Goal: Transaction & Acquisition: Purchase product/service

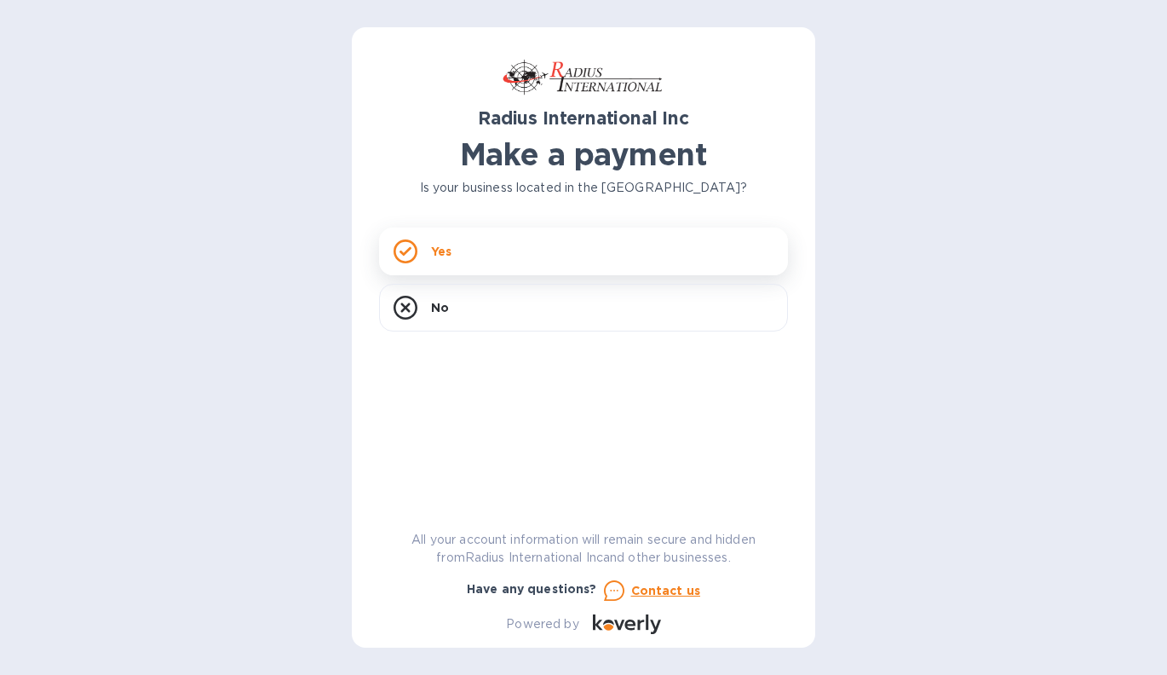
click at [485, 255] on div "Yes" at bounding box center [583, 251] width 409 height 48
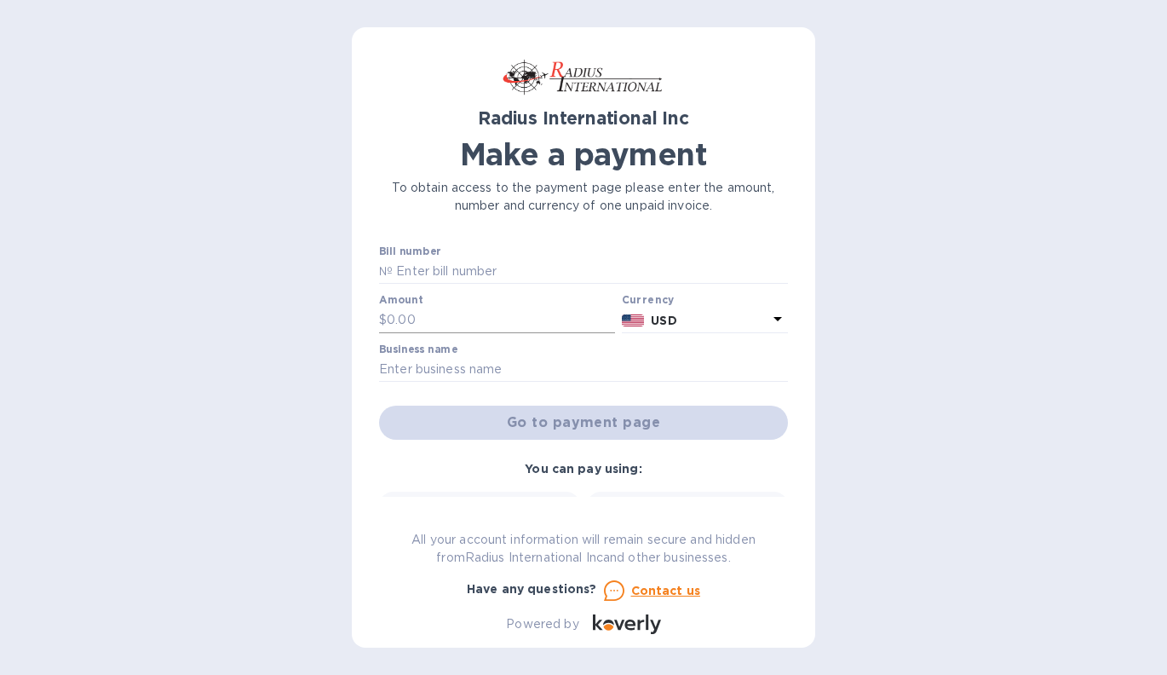
click at [516, 333] on div at bounding box center [497, 334] width 236 height 3
click at [501, 274] on input "text" at bounding box center [590, 272] width 395 height 26
type input "SSI00097431"
click at [406, 311] on input "text" at bounding box center [501, 320] width 228 height 26
type input "5,000.00"
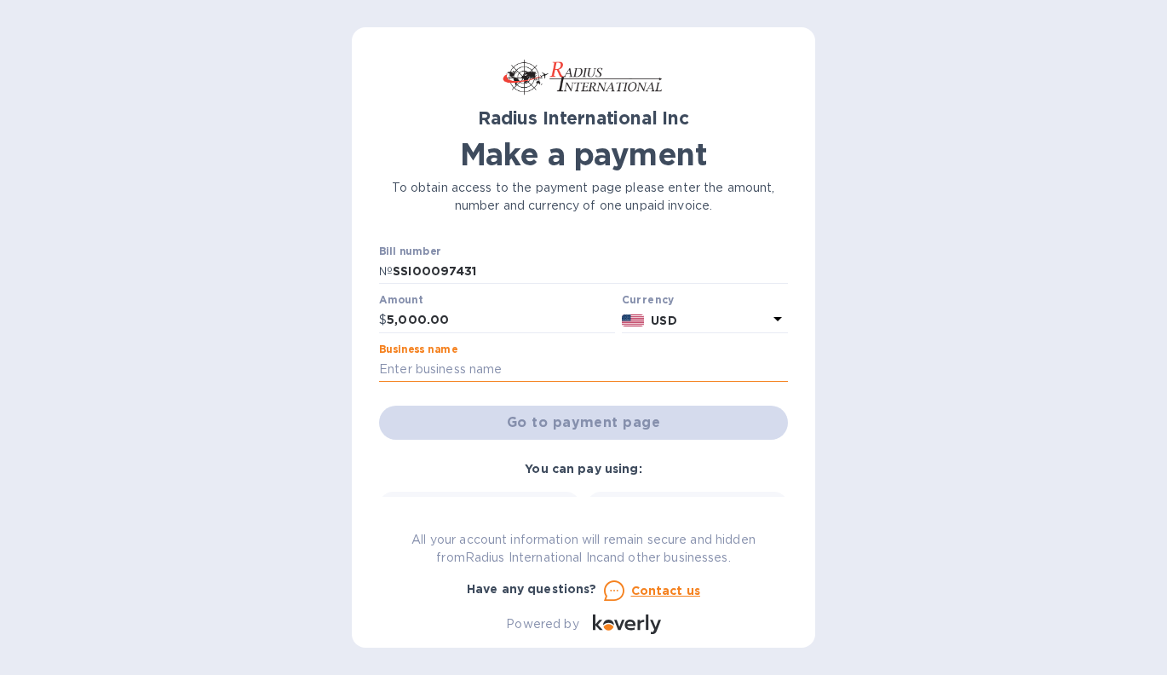
click at [474, 364] on input "text" at bounding box center [583, 370] width 409 height 26
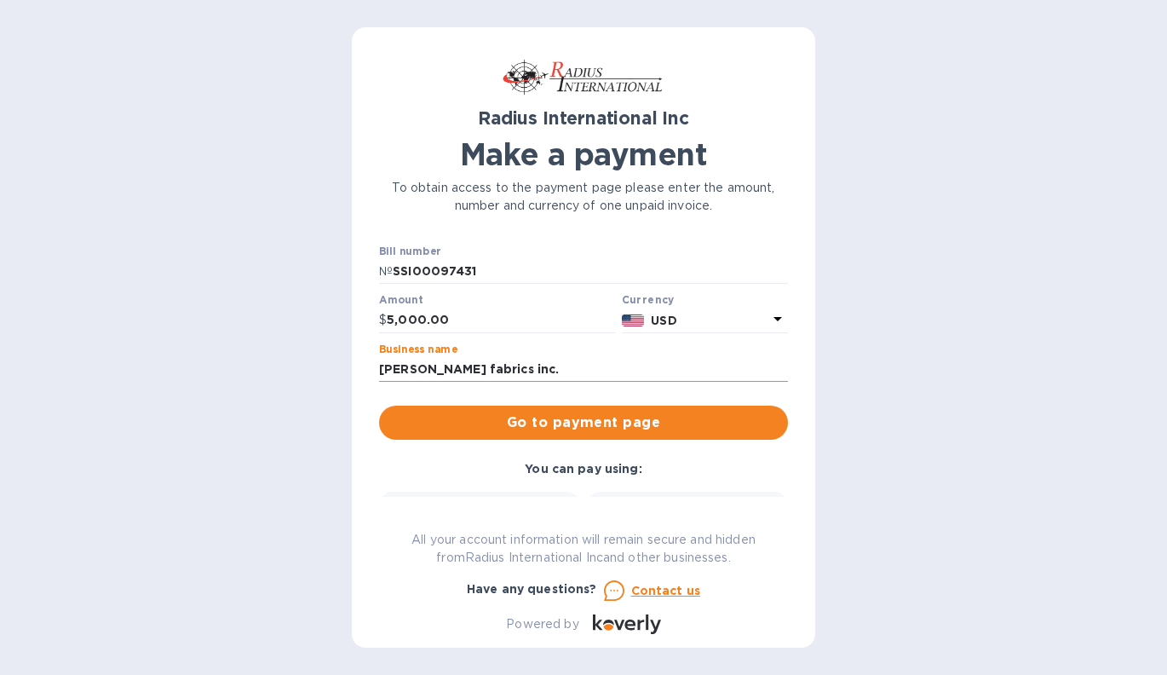
click at [379, 365] on input "[PERSON_NAME] fabrics inc." at bounding box center [583, 370] width 409 height 26
click at [439, 364] on input "[PERSON_NAME] fabrics inc." at bounding box center [583, 370] width 409 height 26
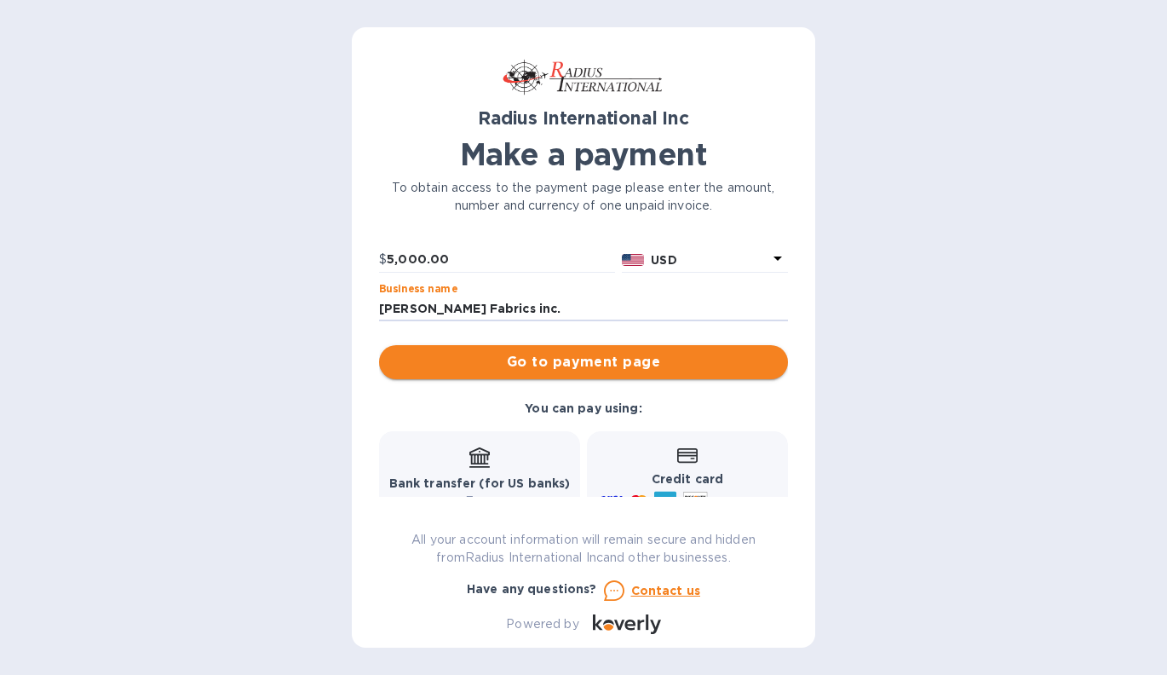
scroll to position [32, 0]
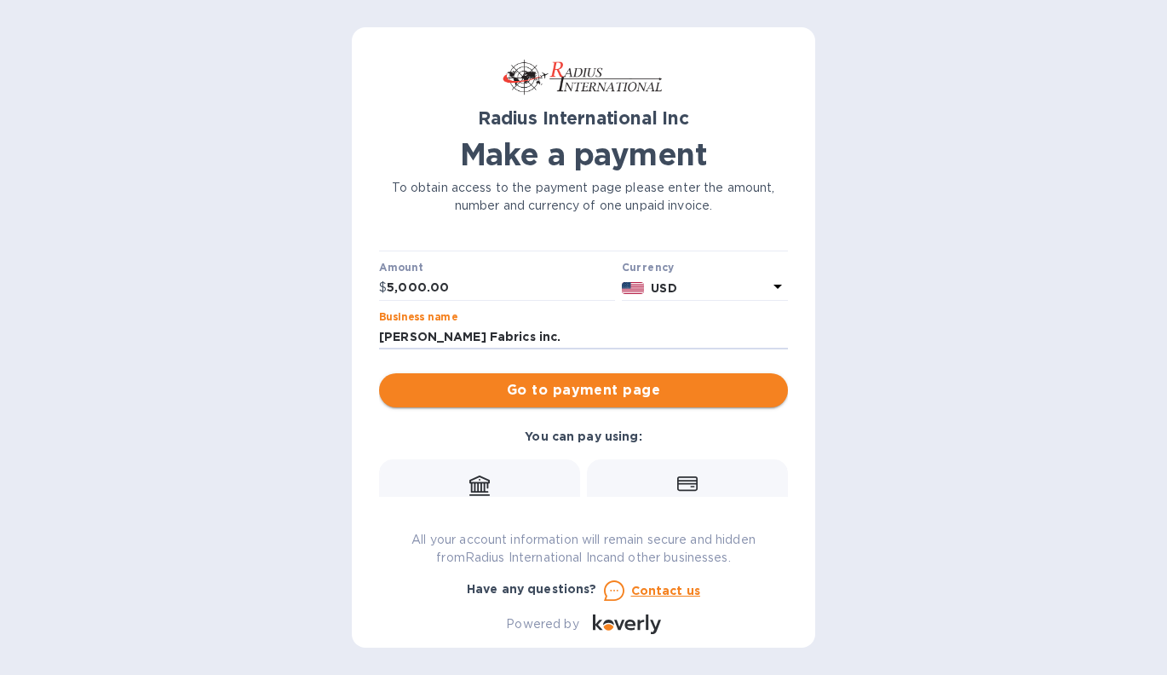
type input "[PERSON_NAME] Fabrics inc."
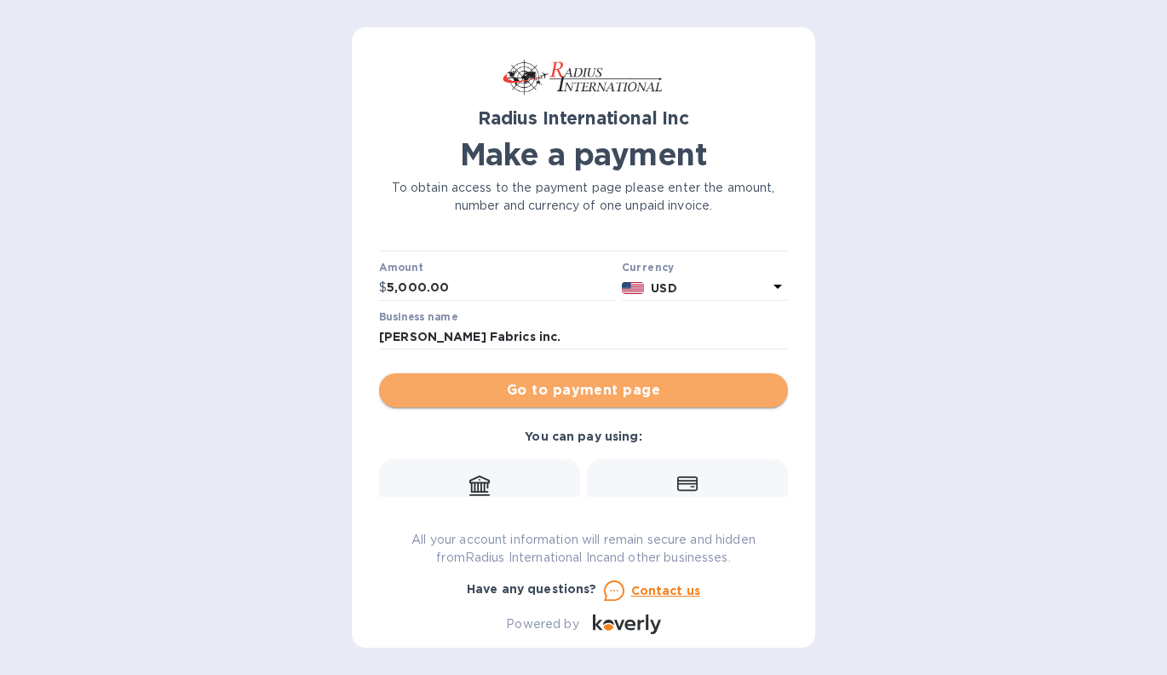
click at [616, 393] on span "Go to payment page" at bounding box center [584, 390] width 382 height 20
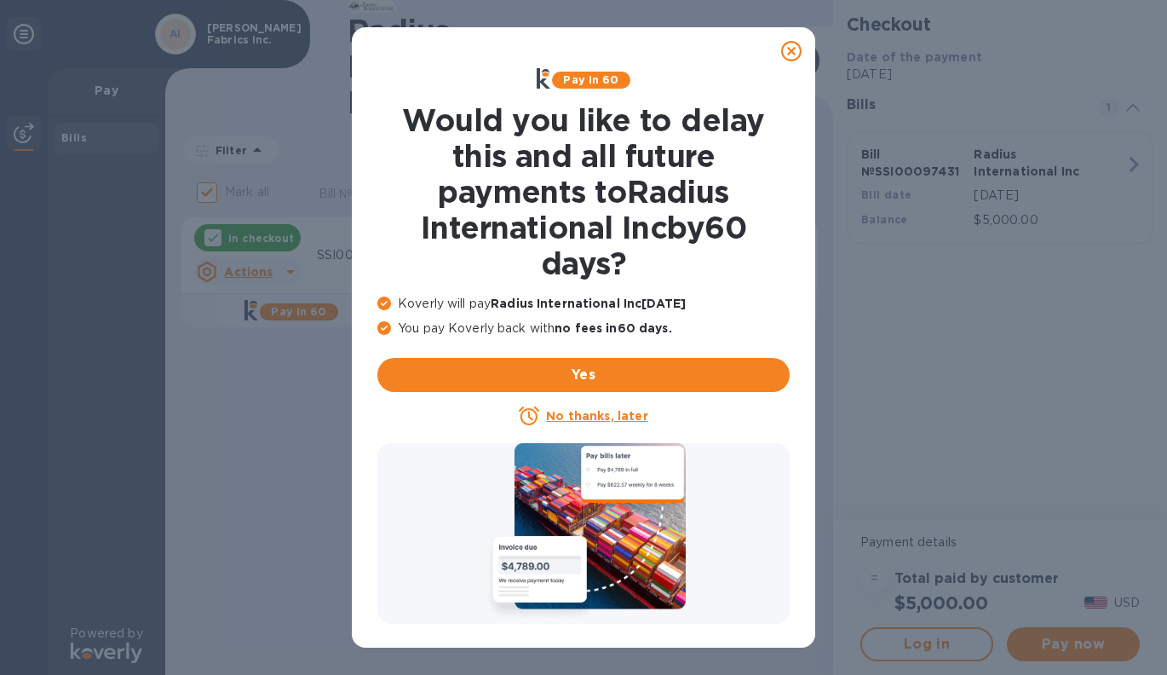
click at [594, 409] on u "No thanks, later" at bounding box center [596, 416] width 101 height 14
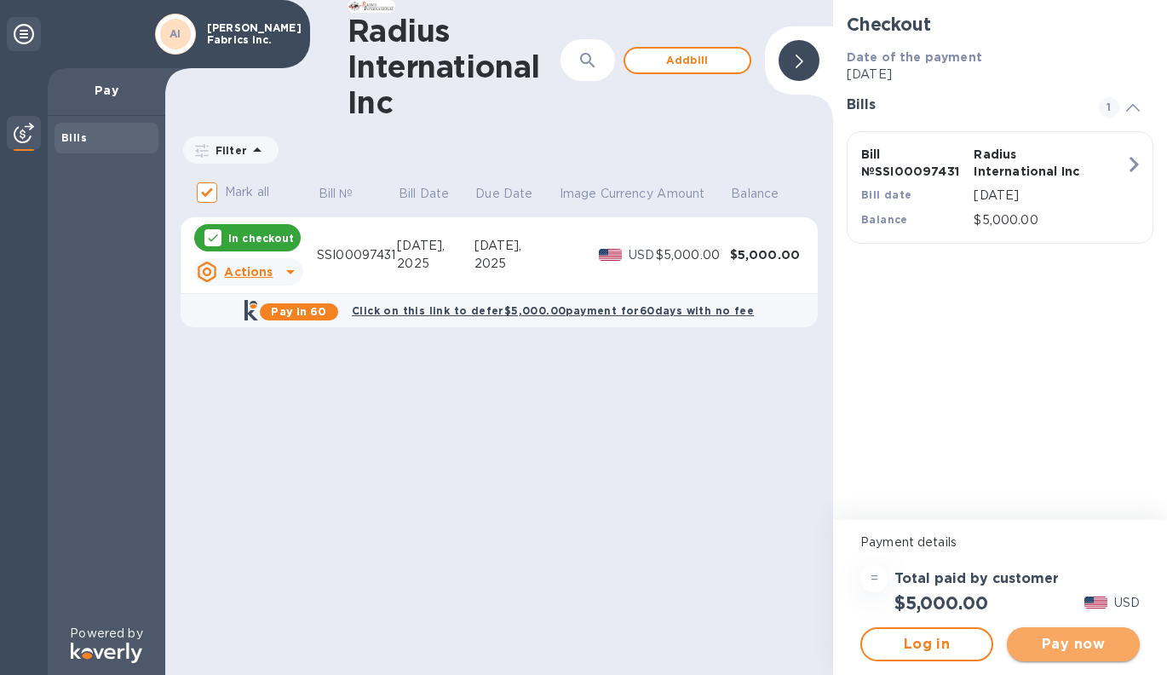
click at [1076, 652] on span "Pay now" at bounding box center [1073, 644] width 106 height 20
click at [707, 64] on span "Add bill" at bounding box center [687, 60] width 97 height 20
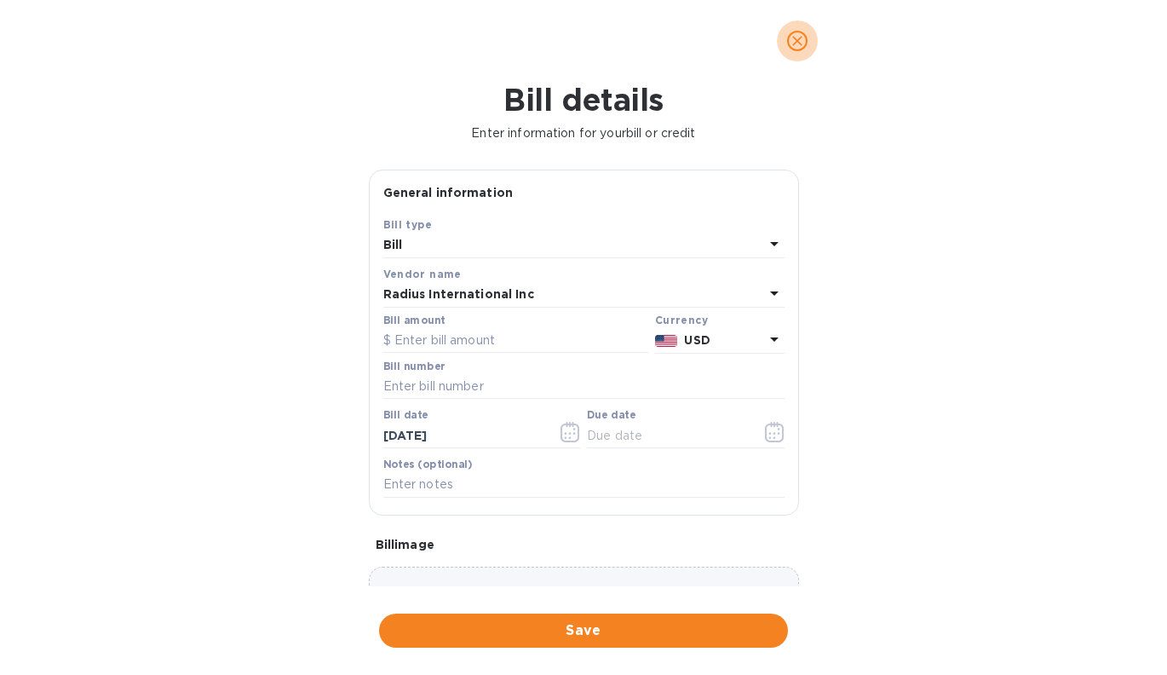
click at [792, 41] on icon "close" at bounding box center [797, 40] width 17 height 17
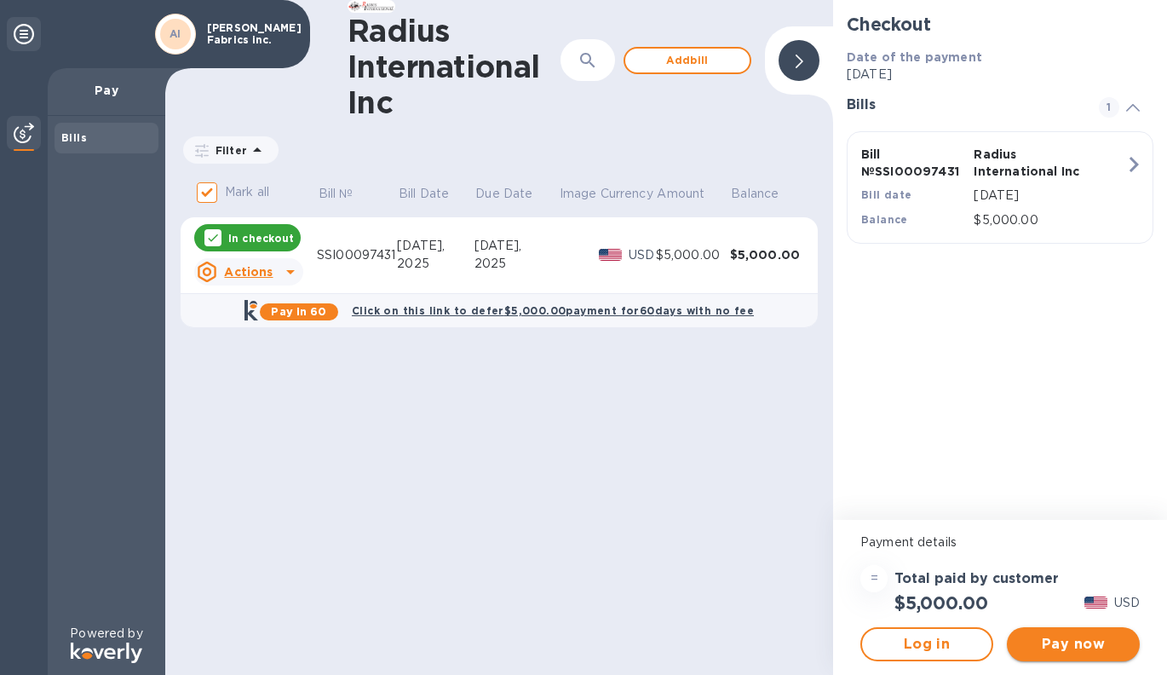
click at [1081, 647] on span "Pay now" at bounding box center [1073, 644] width 106 height 20
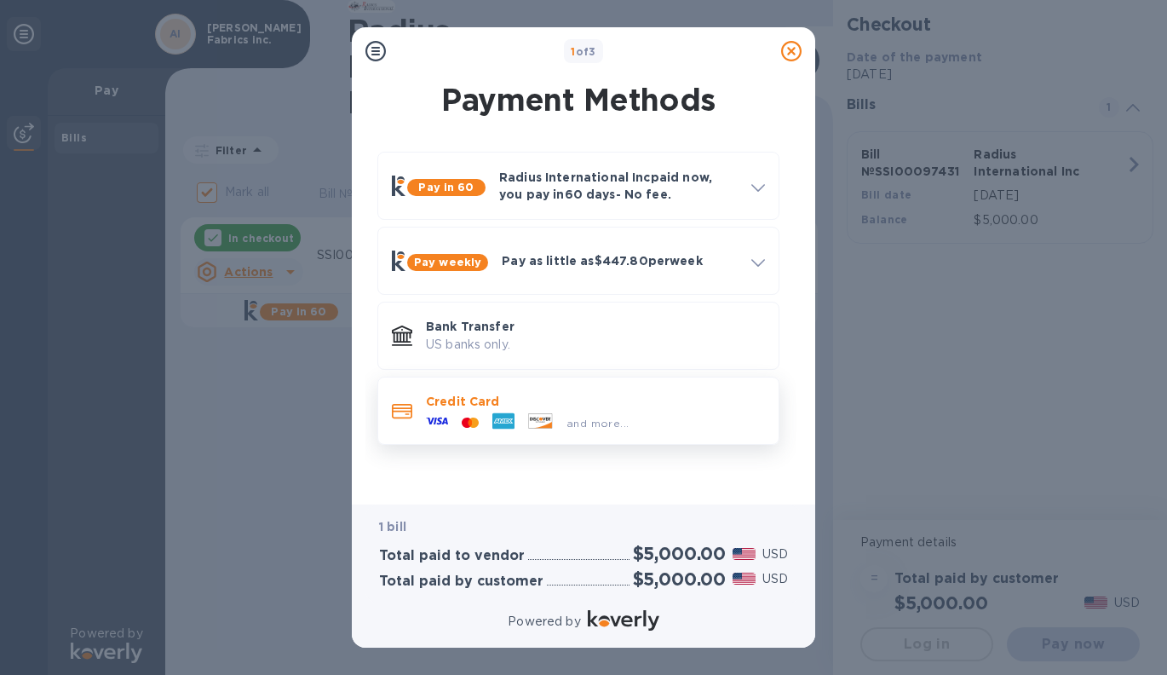
click at [452, 410] on div at bounding box center [437, 423] width 36 height 26
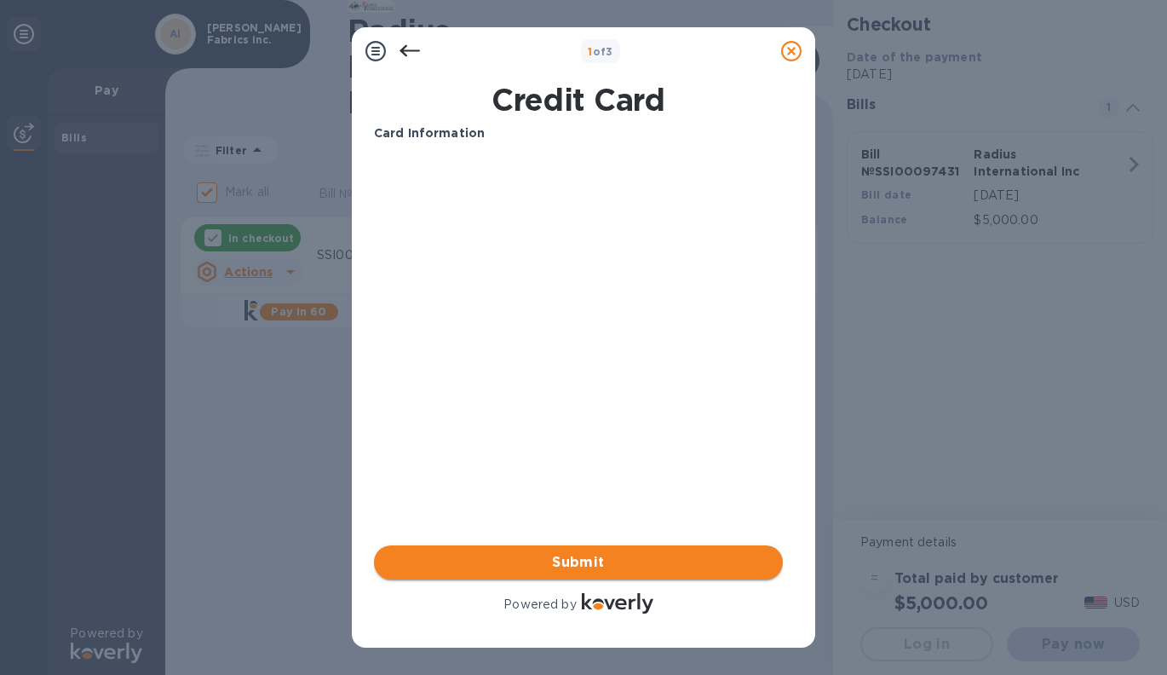
click at [649, 565] on span "Submit" at bounding box center [579, 562] width 382 height 20
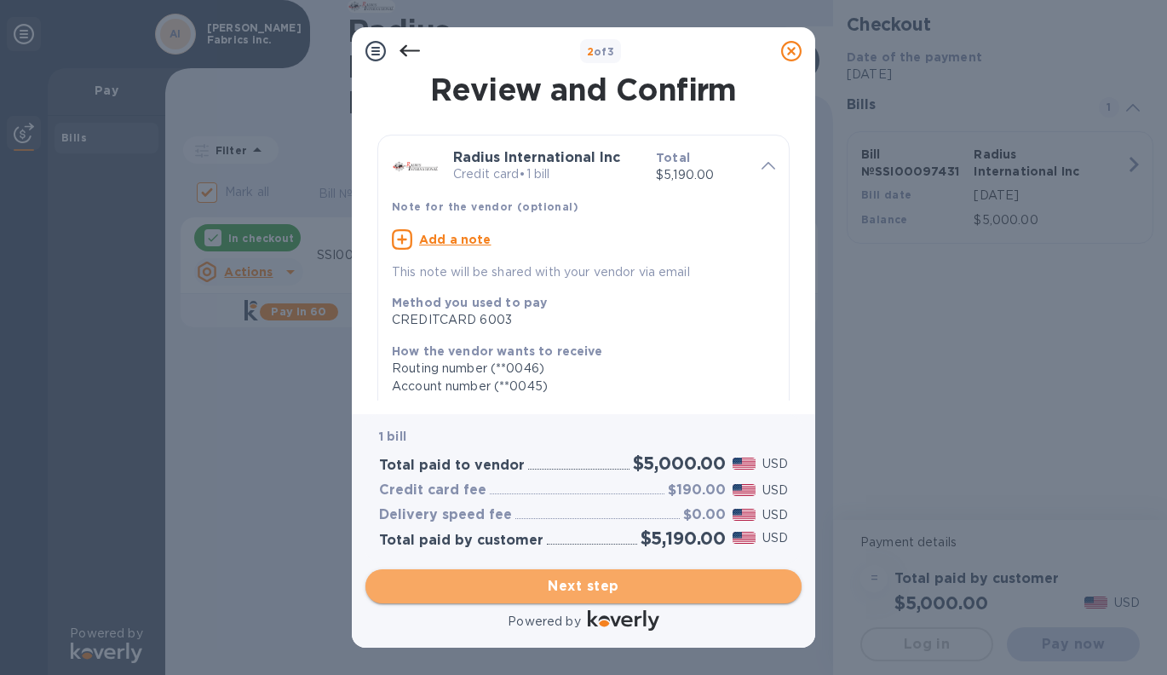
click at [717, 583] on span "Next step" at bounding box center [583, 586] width 409 height 20
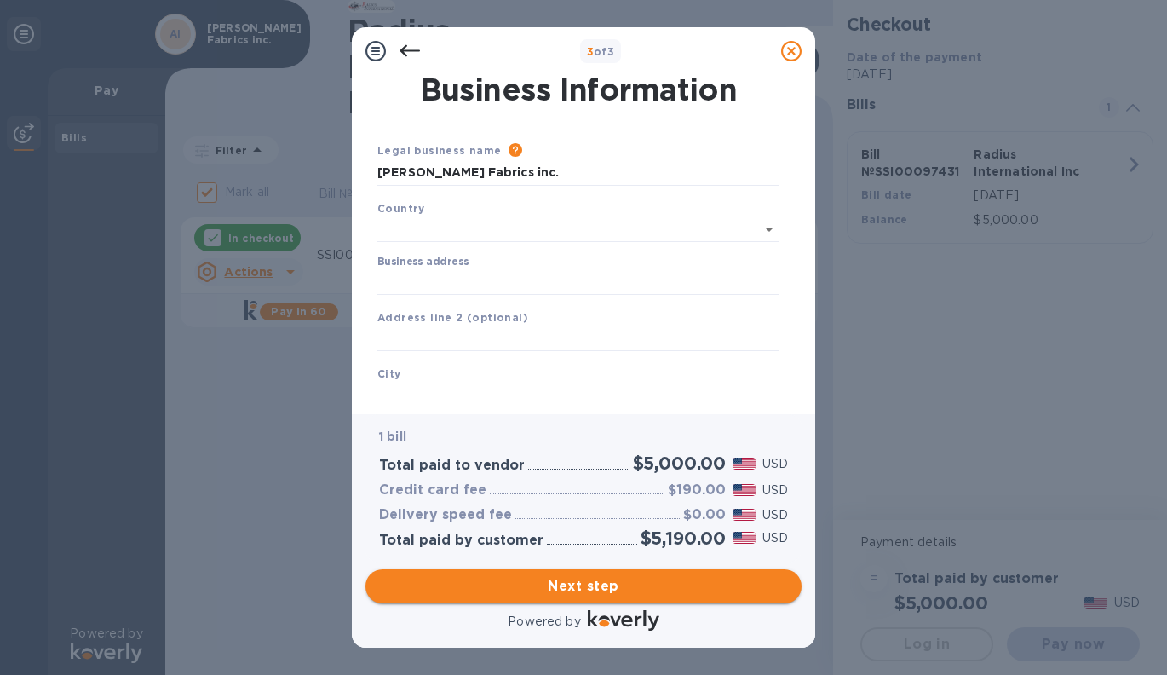
type input "[GEOGRAPHIC_DATA]"
click at [634, 276] on input "Business address" at bounding box center [578, 279] width 402 height 26
type input "[STREET_ADDRESS]"
click at [508, 384] on input "text" at bounding box center [578, 392] width 402 height 26
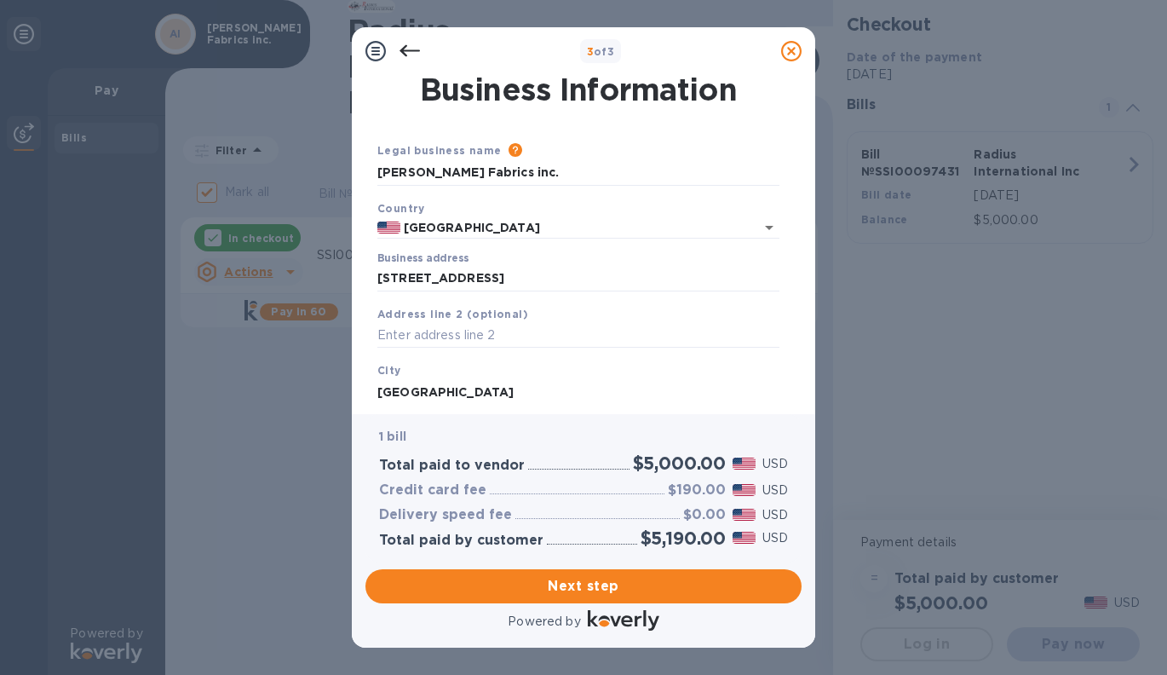
type input "[GEOGRAPHIC_DATA]"
click at [841, 290] on div "3 of 3 Business Information Legal business name Please provide the legal name t…" at bounding box center [583, 337] width 1167 height 675
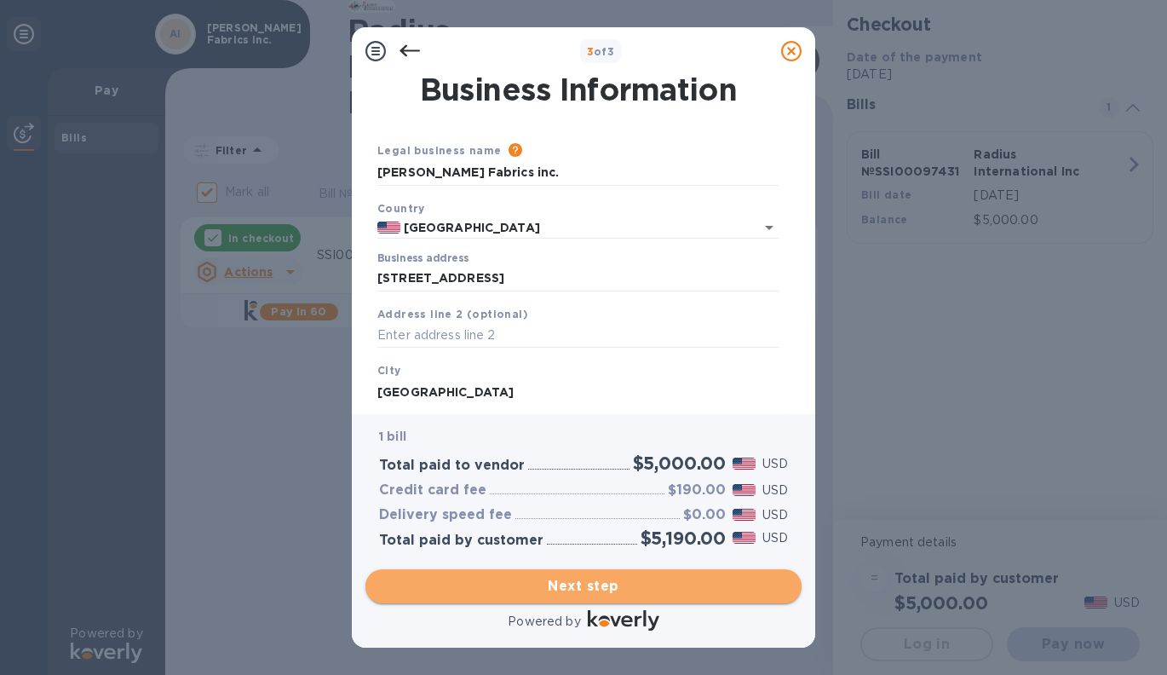
click at [682, 579] on span "Next step" at bounding box center [583, 586] width 409 height 20
click at [718, 585] on span "Next step" at bounding box center [583, 586] width 409 height 20
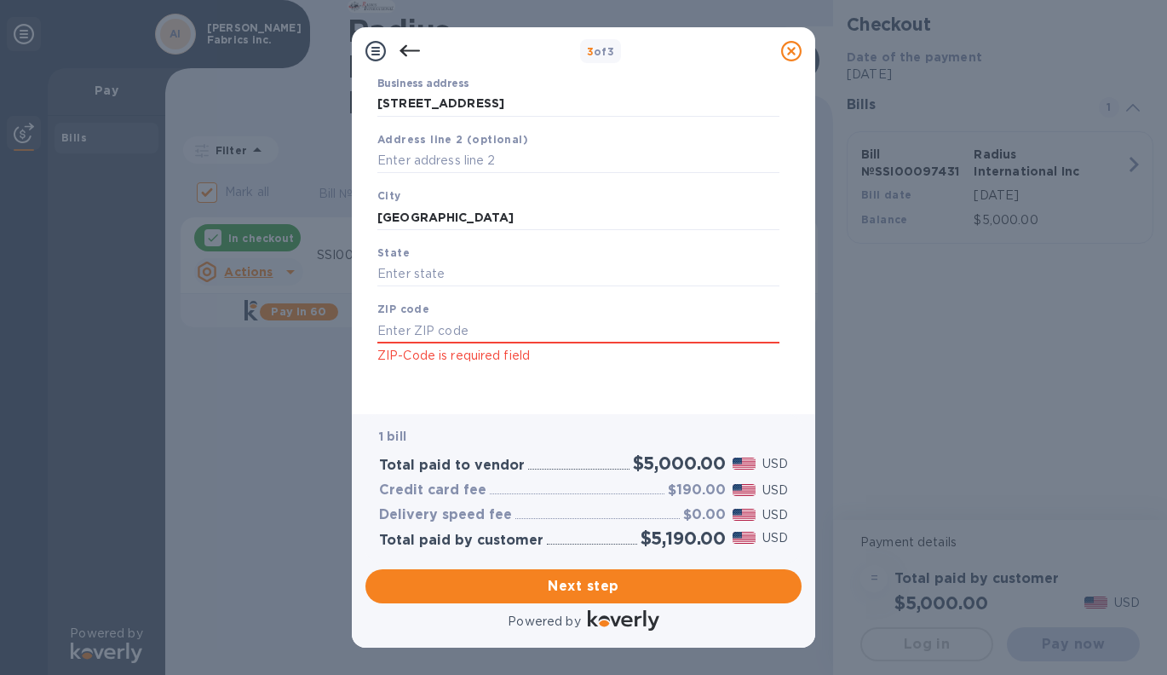
scroll to position [181, 0]
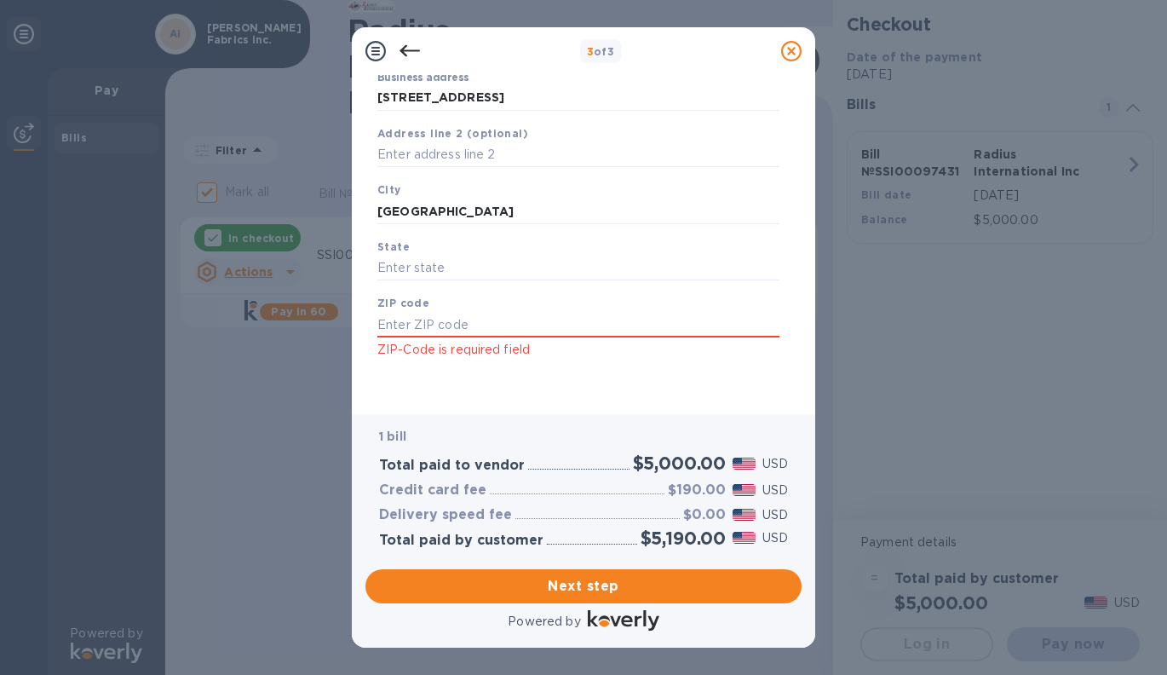
click at [526, 242] on div "State" at bounding box center [578, 259] width 416 height 57
click at [494, 261] on input "text" at bounding box center [578, 268] width 402 height 26
type input "f"
type input "[US_STATE]"
type input "33166"
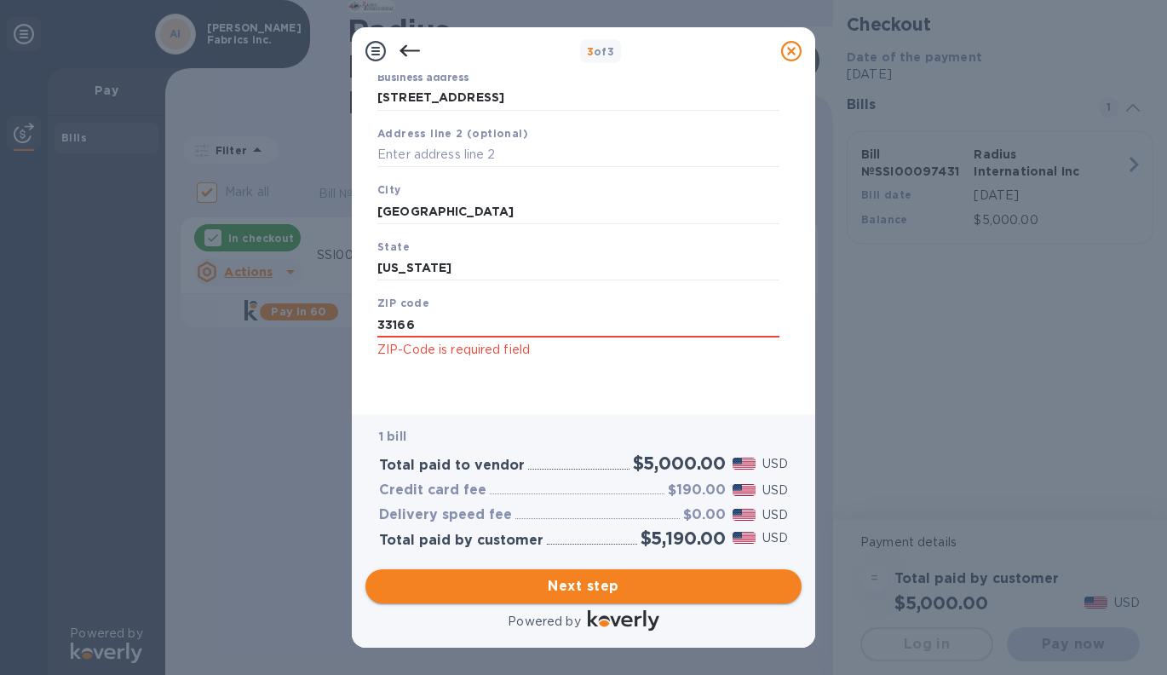
click at [538, 585] on span "Next step" at bounding box center [583, 586] width 409 height 20
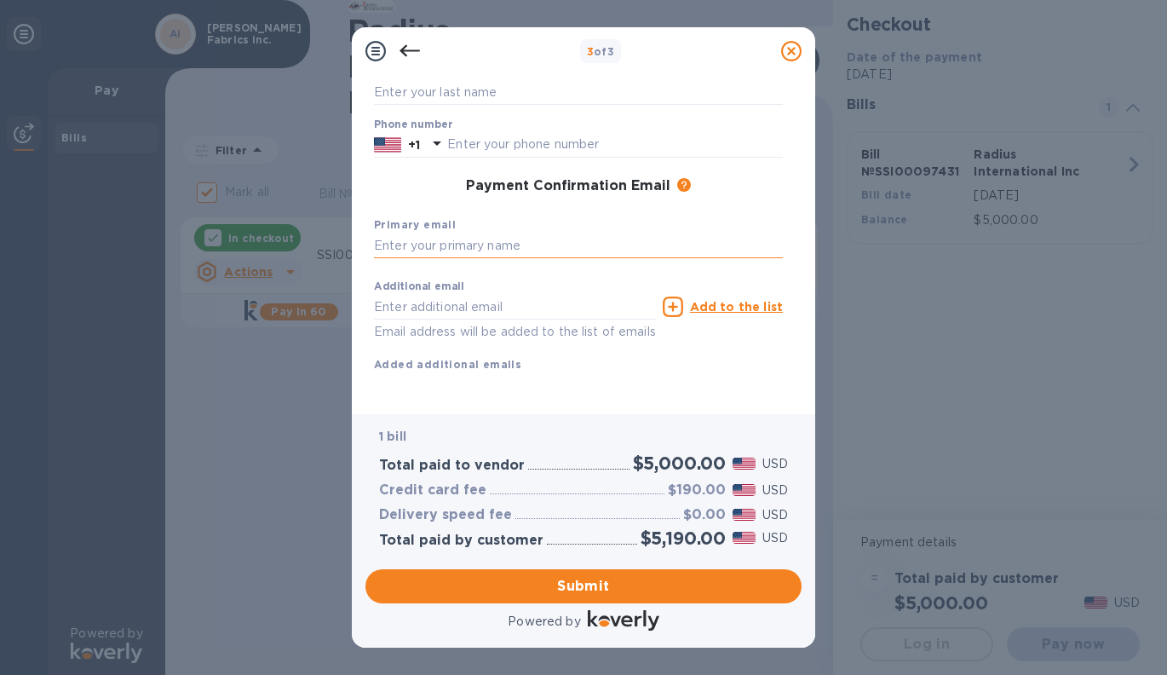
click at [559, 244] on input "text" at bounding box center [578, 246] width 409 height 26
type input "[EMAIL_ADDRESS][DOMAIN_NAME]"
type input "[PERSON_NAME]"
type input "3055910984"
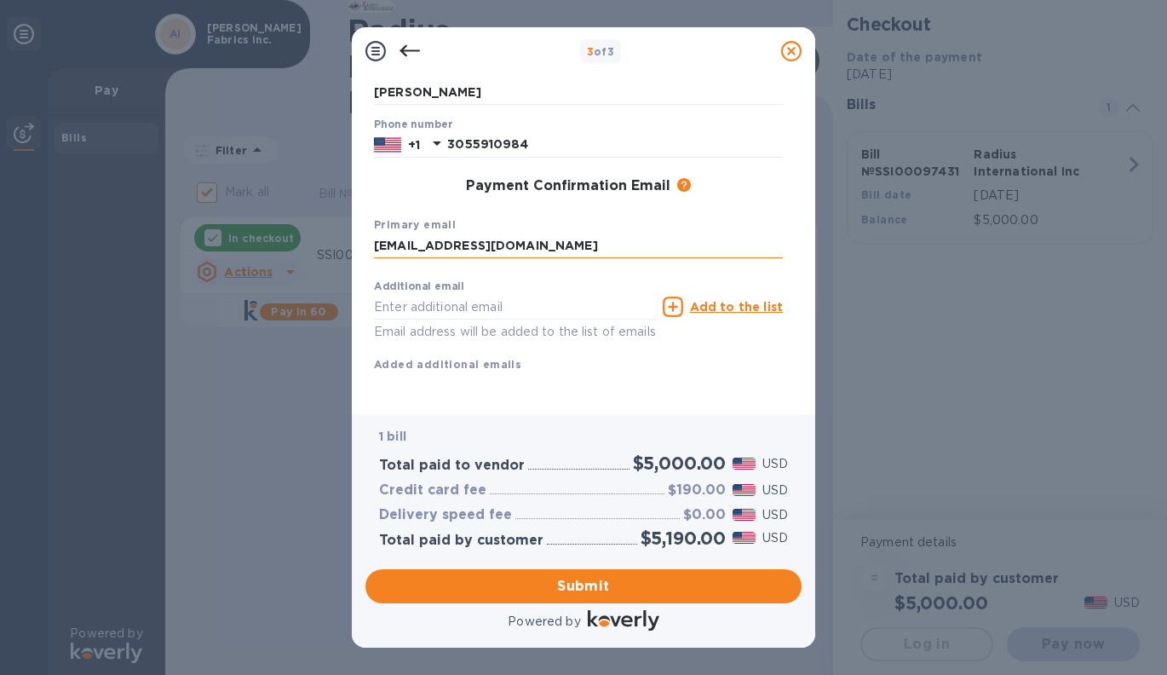
type input "[EMAIL_ADDRESS][DOMAIN_NAME]"
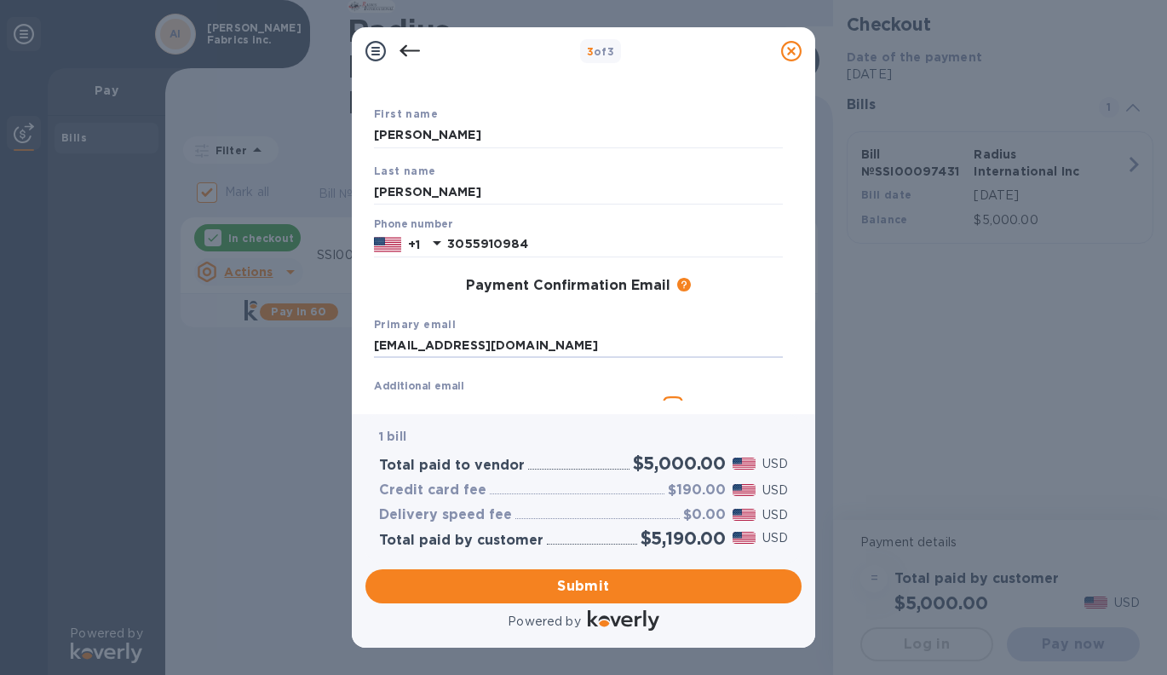
scroll to position [198, 0]
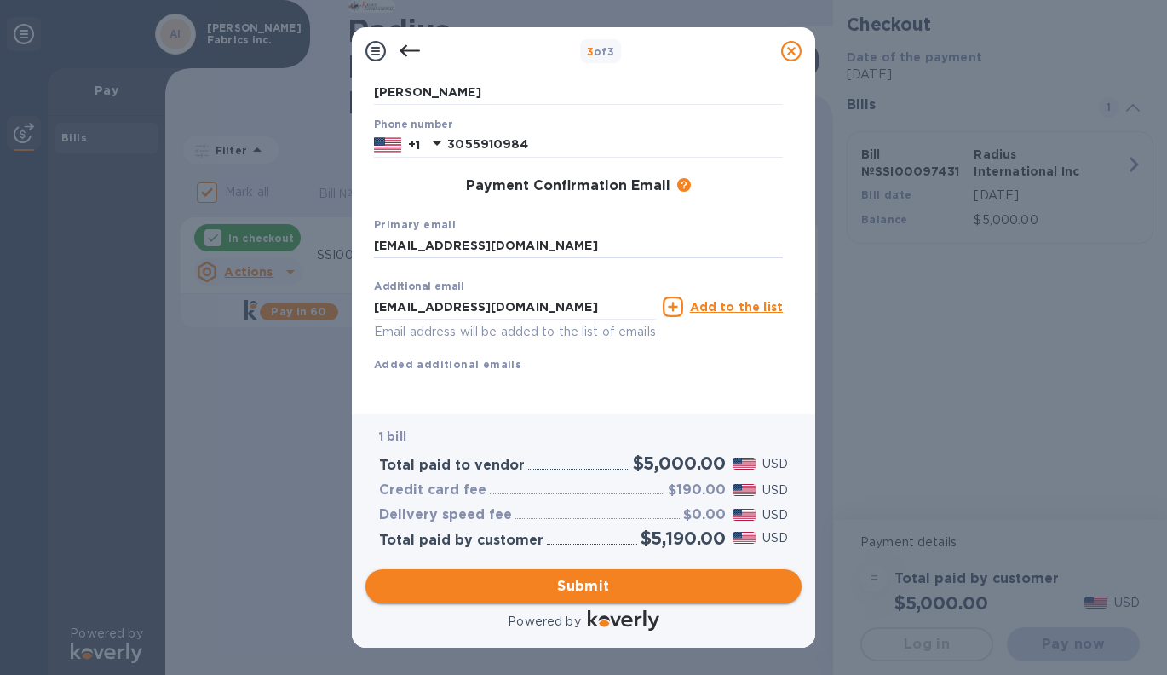
click at [621, 584] on span "Submit" at bounding box center [583, 586] width 409 height 20
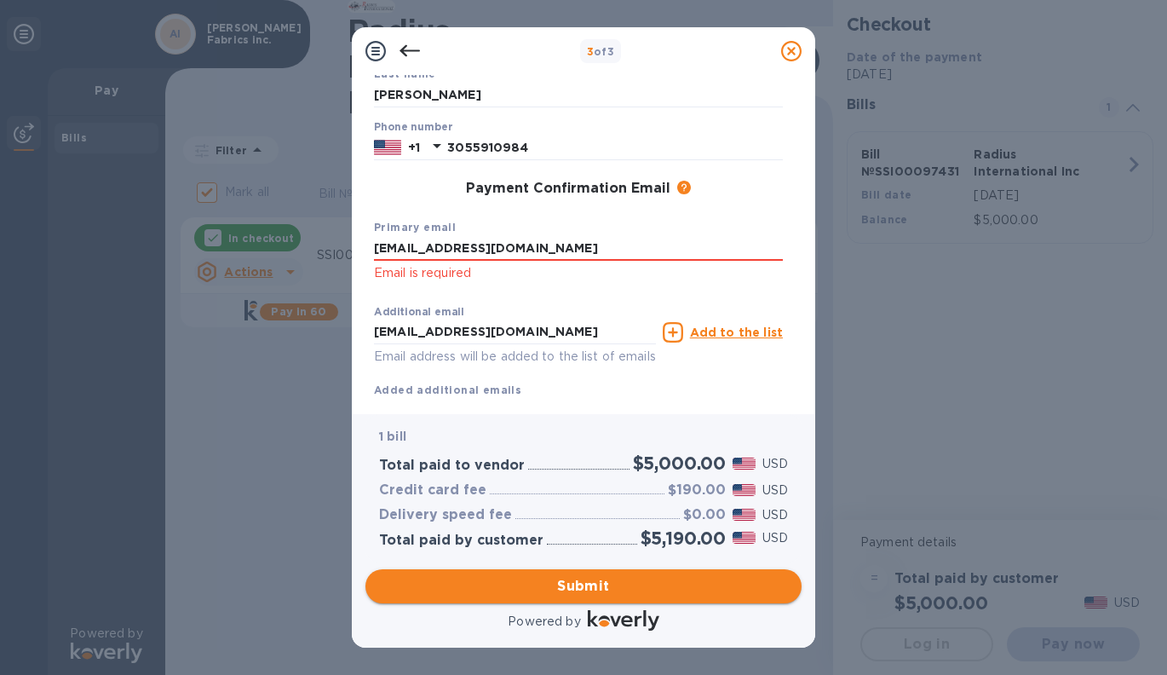
scroll to position [221, 0]
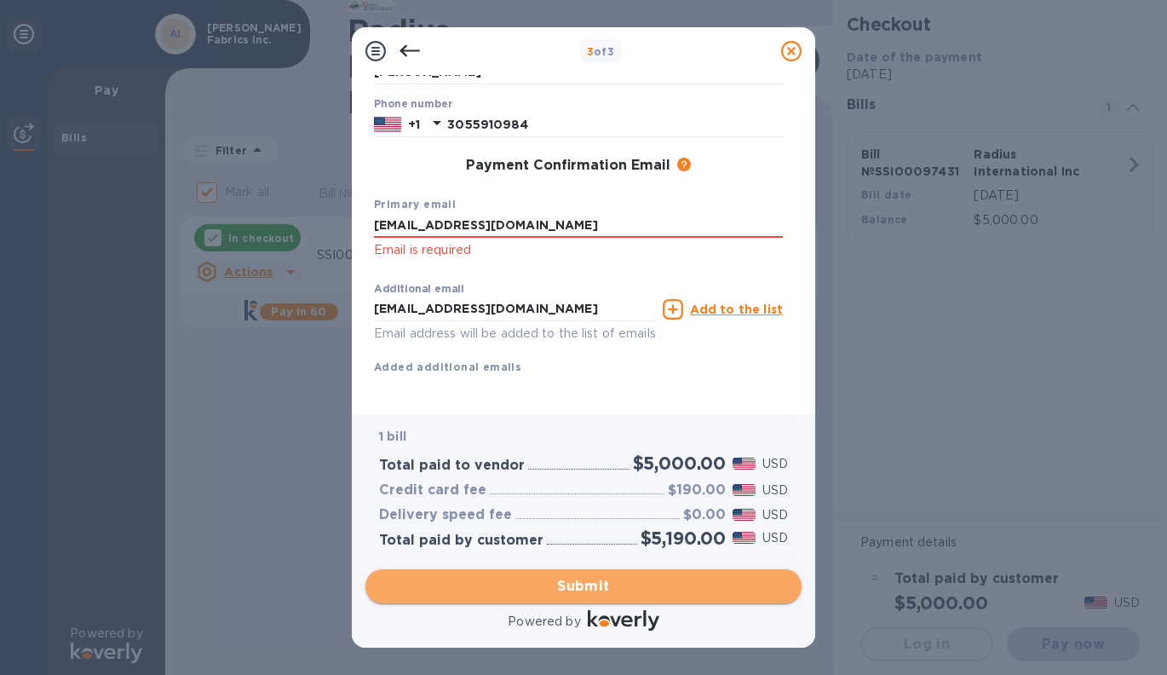
click at [622, 581] on span "Submit" at bounding box center [583, 586] width 409 height 20
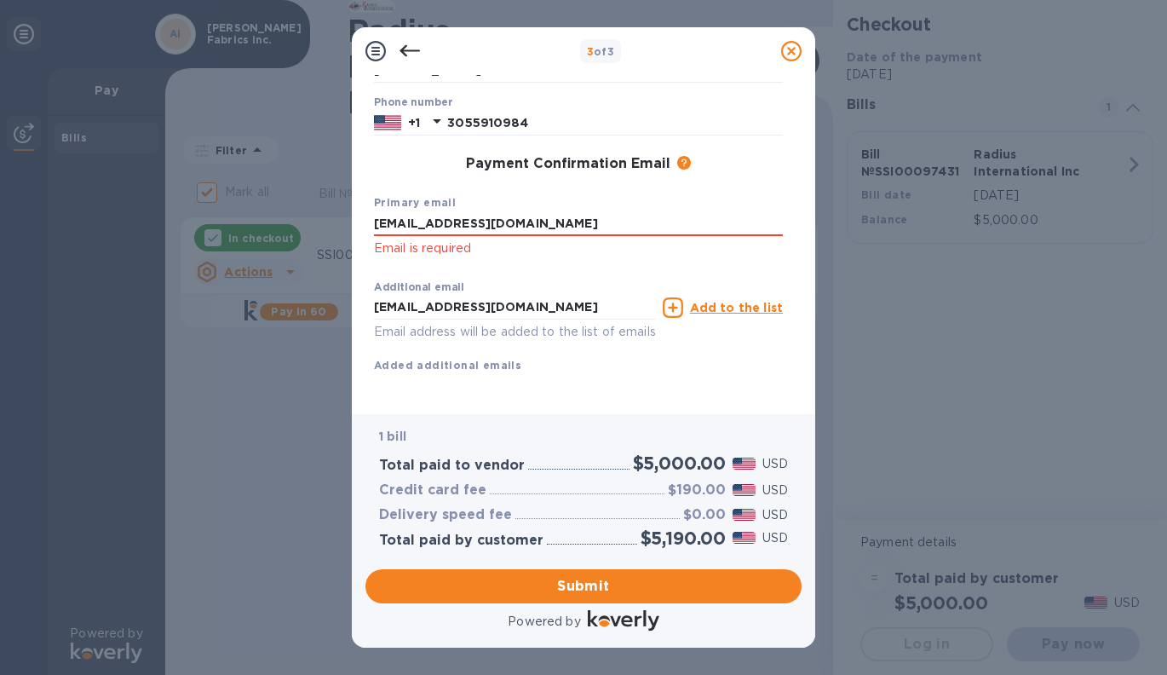
scroll to position [244, 0]
click at [655, 238] on p "Email is required" at bounding box center [578, 248] width 409 height 20
click at [651, 211] on input "[EMAIL_ADDRESS][DOMAIN_NAME]" at bounding box center [578, 224] width 409 height 26
click at [645, 266] on div "Additional email [EMAIL_ADDRESS][DOMAIN_NAME] Email address will be added to th…" at bounding box center [578, 323] width 422 height 115
click at [581, 387] on div "First name [PERSON_NAME] First name is a required field Last name [PERSON_NAME]…" at bounding box center [578, 180] width 409 height 439
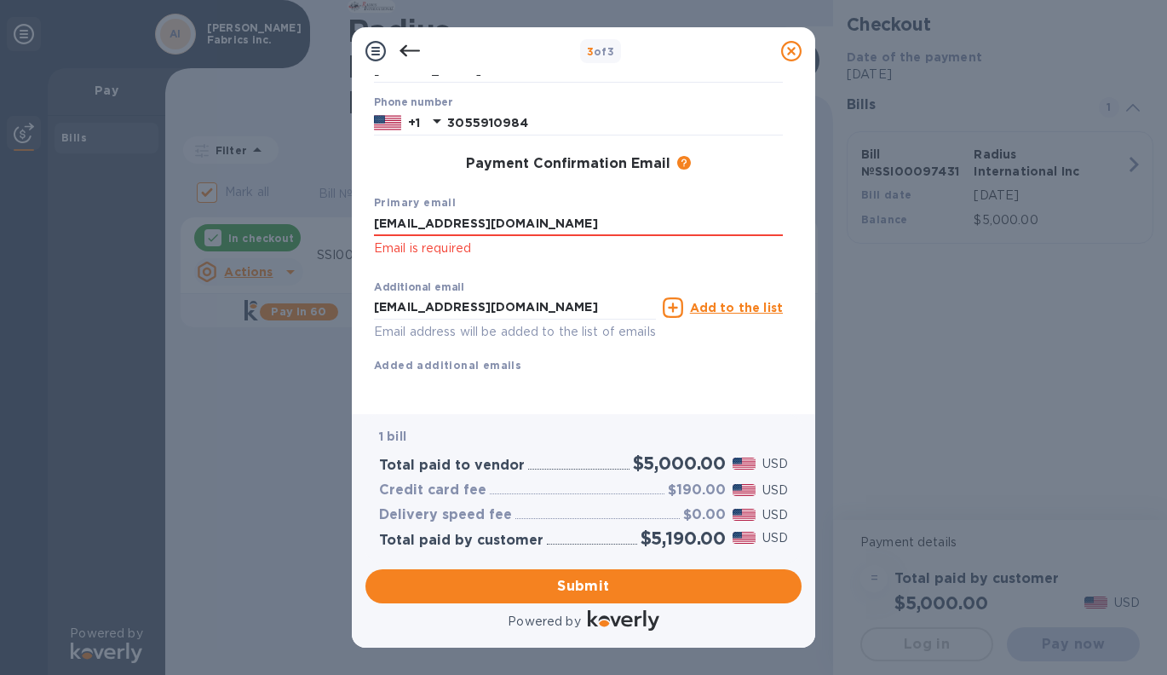
click at [737, 301] on u "Add to the list" at bounding box center [736, 308] width 93 height 14
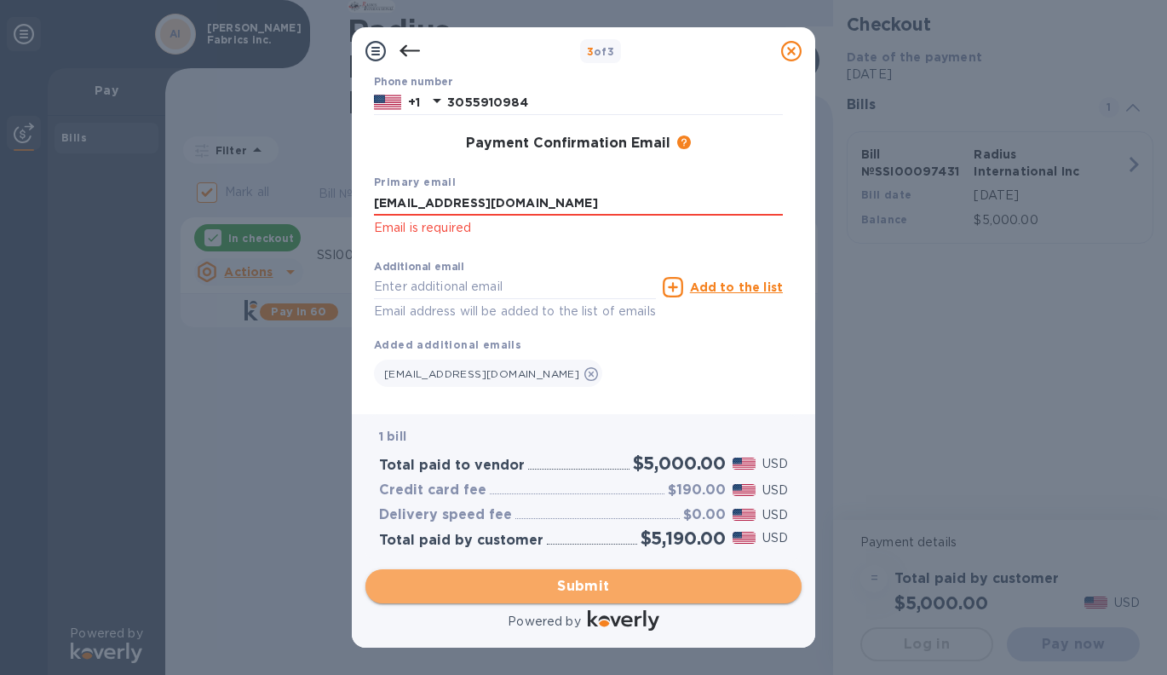
click at [594, 584] on span "Submit" at bounding box center [583, 586] width 409 height 20
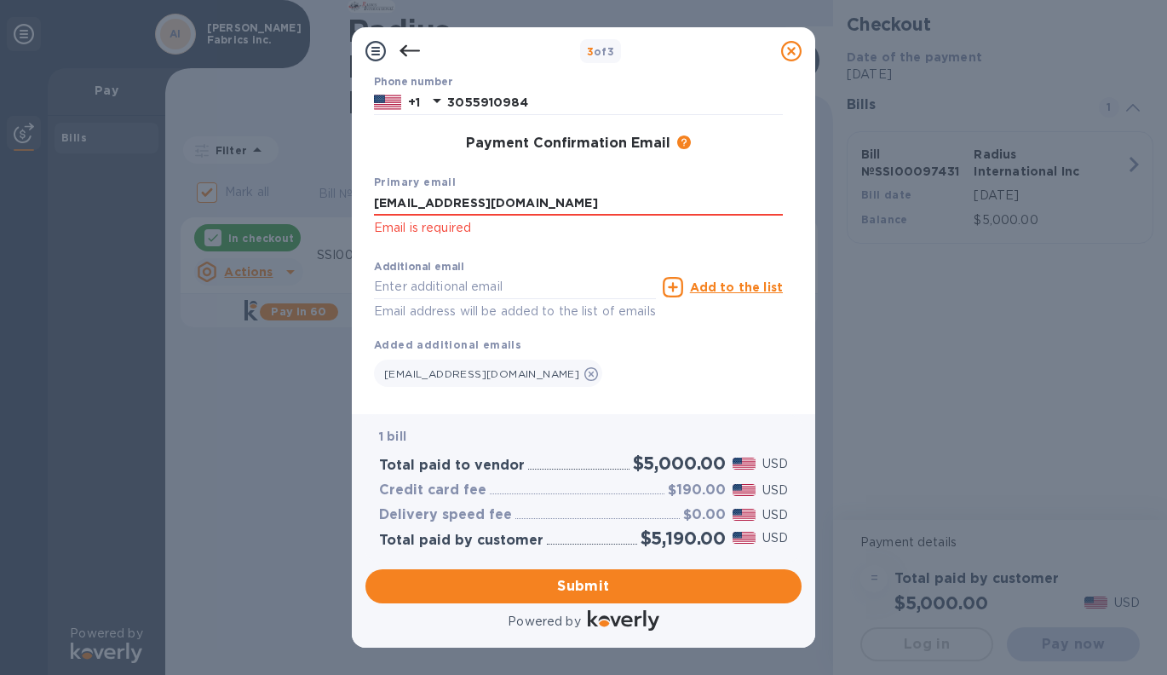
drag, startPoint x: 652, startPoint y: 212, endPoint x: 344, endPoint y: 197, distance: 308.7
click at [344, 197] on div "3 of 3 Payment Contact Information First name [PERSON_NAME] First name is a req…" at bounding box center [583, 337] width 1167 height 675
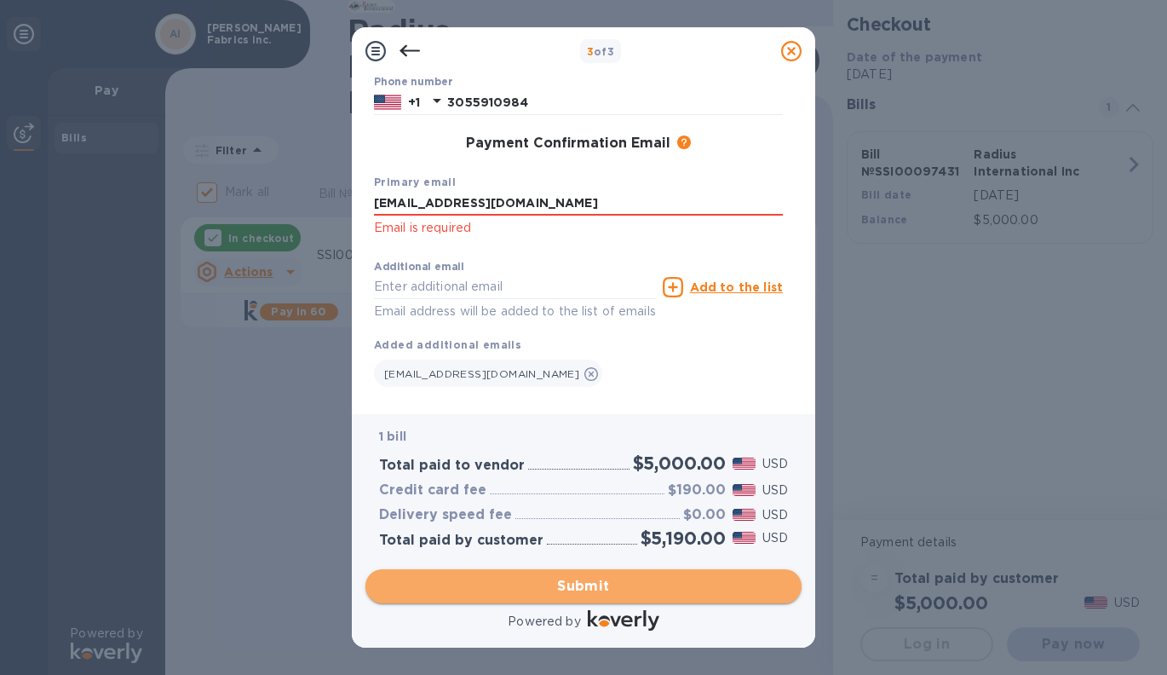
click at [565, 588] on span "Submit" at bounding box center [583, 586] width 409 height 20
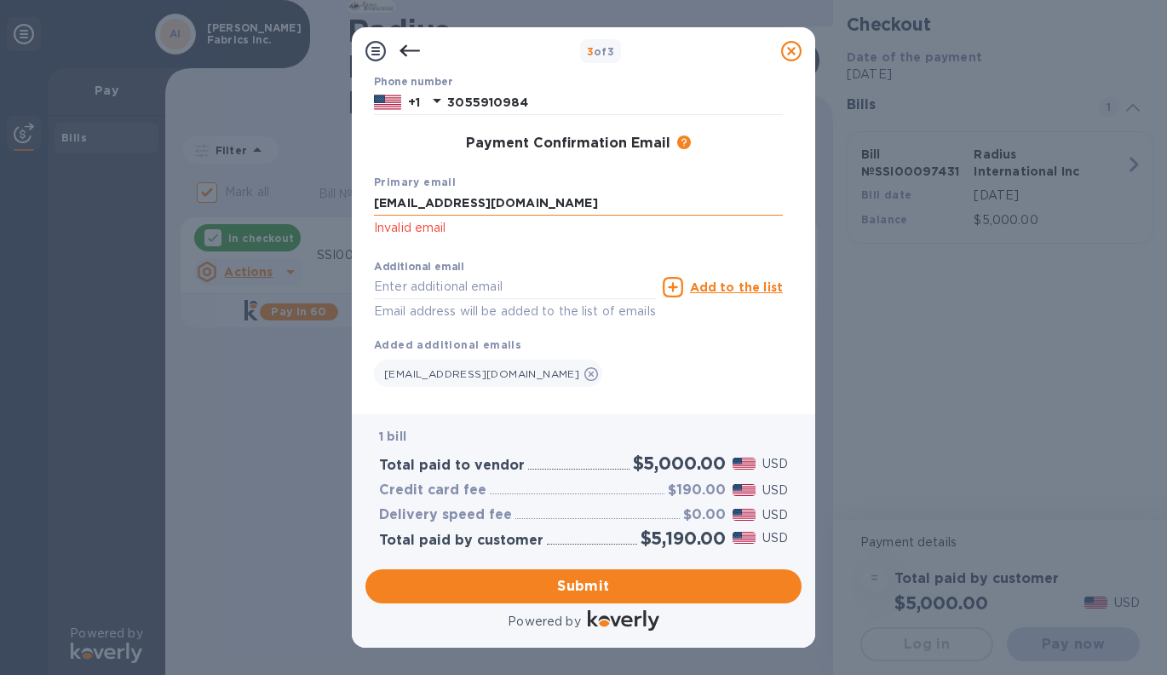
click at [593, 204] on input "[EMAIL_ADDRESS][DOMAIN_NAME]" at bounding box center [578, 204] width 409 height 26
drag, startPoint x: 593, startPoint y: 204, endPoint x: 336, endPoint y: 170, distance: 258.5
click at [336, 170] on div "3 of 3 Payment Contact Information First name [PERSON_NAME] First name is a req…" at bounding box center [583, 337] width 1167 height 675
type input "[EMAIL_ADDRESS][DOMAIN_NAME]"
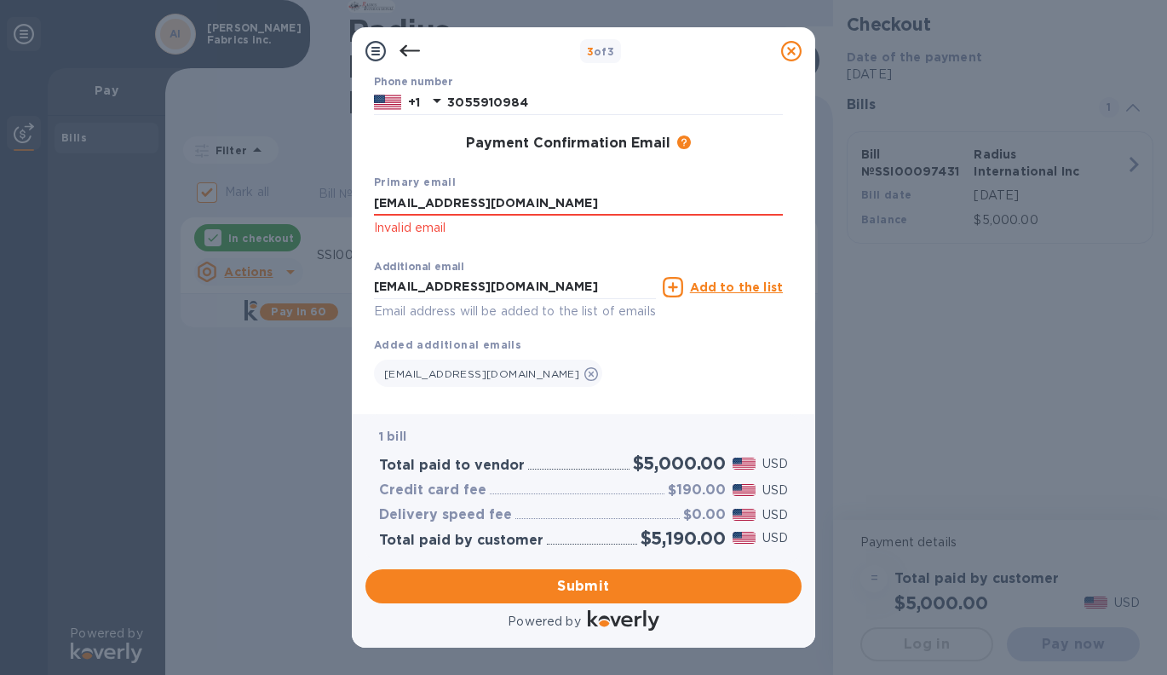
click at [563, 244] on div "Primary email [EMAIL_ADDRESS][DOMAIN_NAME] Invalid email" at bounding box center [578, 205] width 422 height 79
drag, startPoint x: 529, startPoint y: 205, endPoint x: 359, endPoint y: 163, distance: 174.7
click at [359, 163] on div "Payment Contact Information First name [PERSON_NAME] First name is a required f…" at bounding box center [583, 244] width 463 height 339
type input "[EMAIL_ADDRESS][DOMAIN_NAME]"
click at [505, 281] on input "[EMAIL_ADDRESS][DOMAIN_NAME]" at bounding box center [515, 287] width 282 height 26
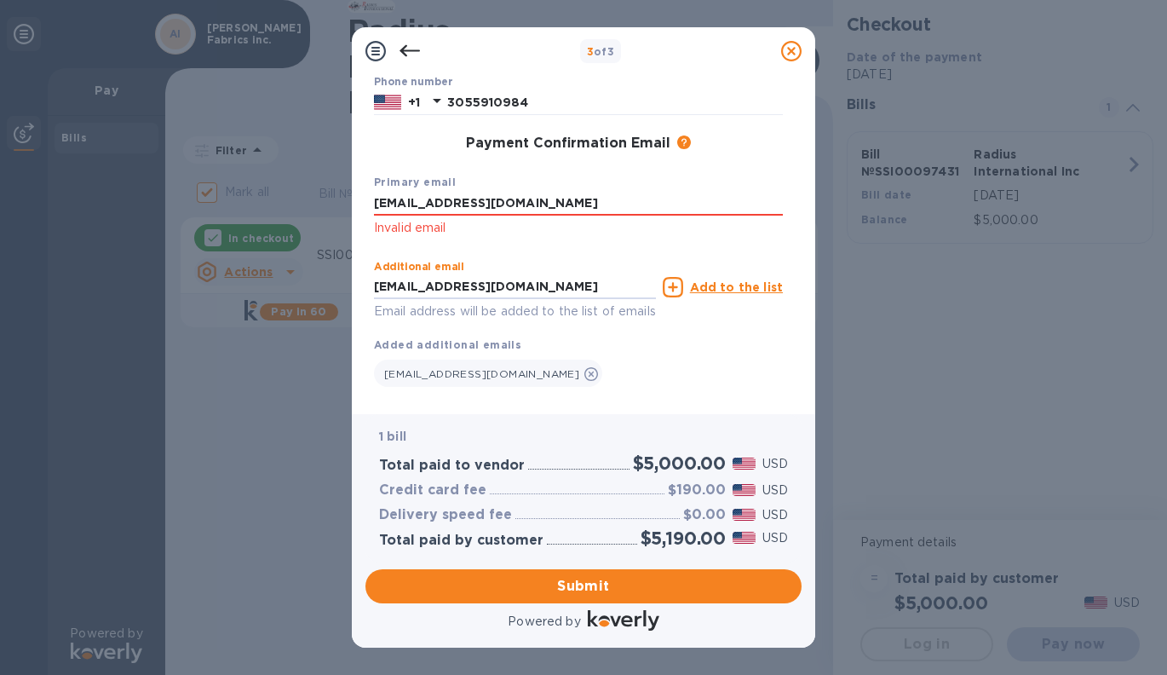
type input "[EMAIL_ADDRESS][DOMAIN_NAME]"
click at [675, 350] on div "Additional email [EMAIL_ADDRESS][DOMAIN_NAME] Email address will be added to th…" at bounding box center [578, 319] width 409 height 135
click at [726, 286] on u "Add to the list" at bounding box center [736, 287] width 93 height 14
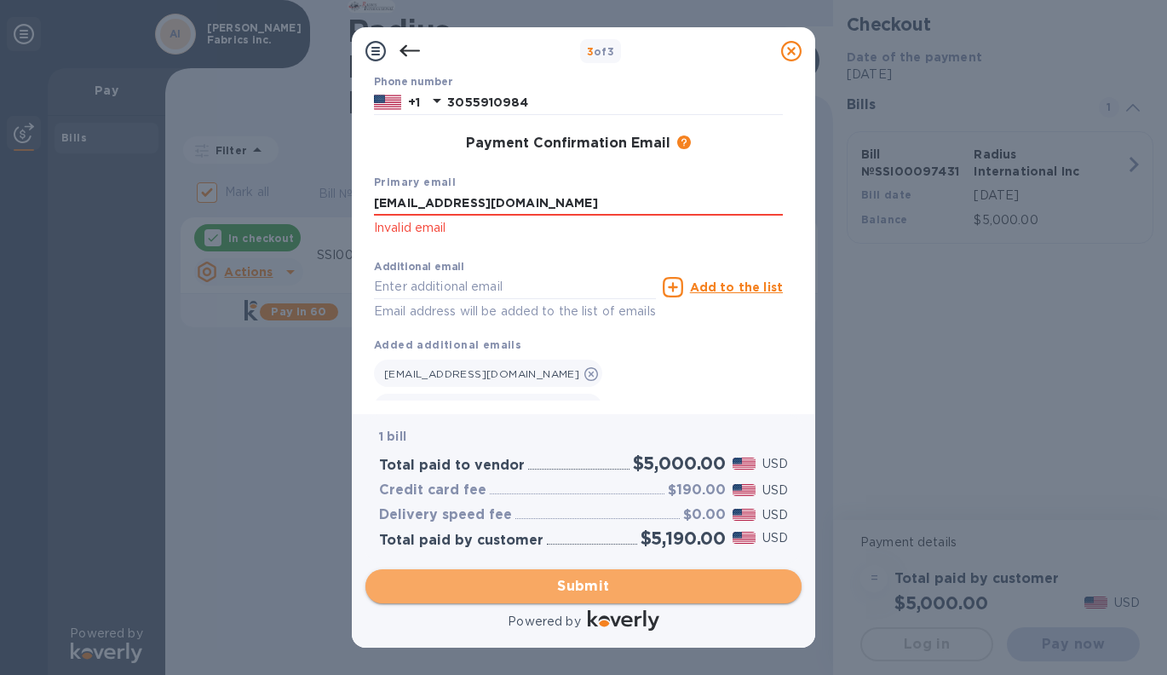
click at [613, 580] on span "Submit" at bounding box center [583, 586] width 409 height 20
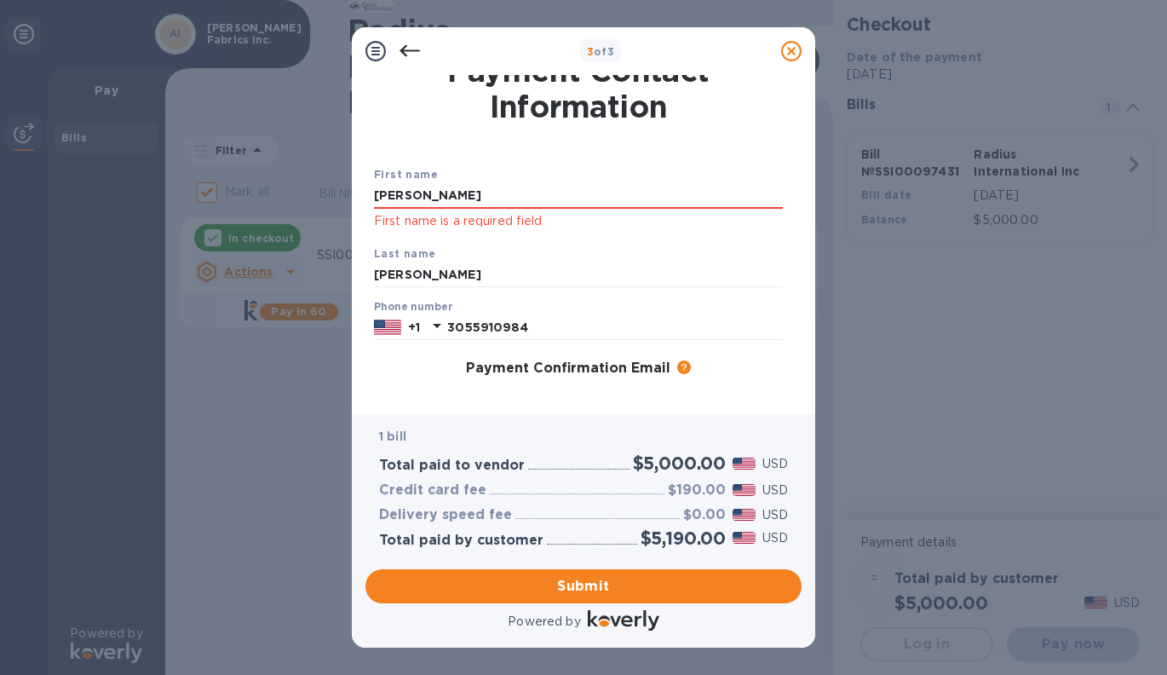
scroll to position [0, 0]
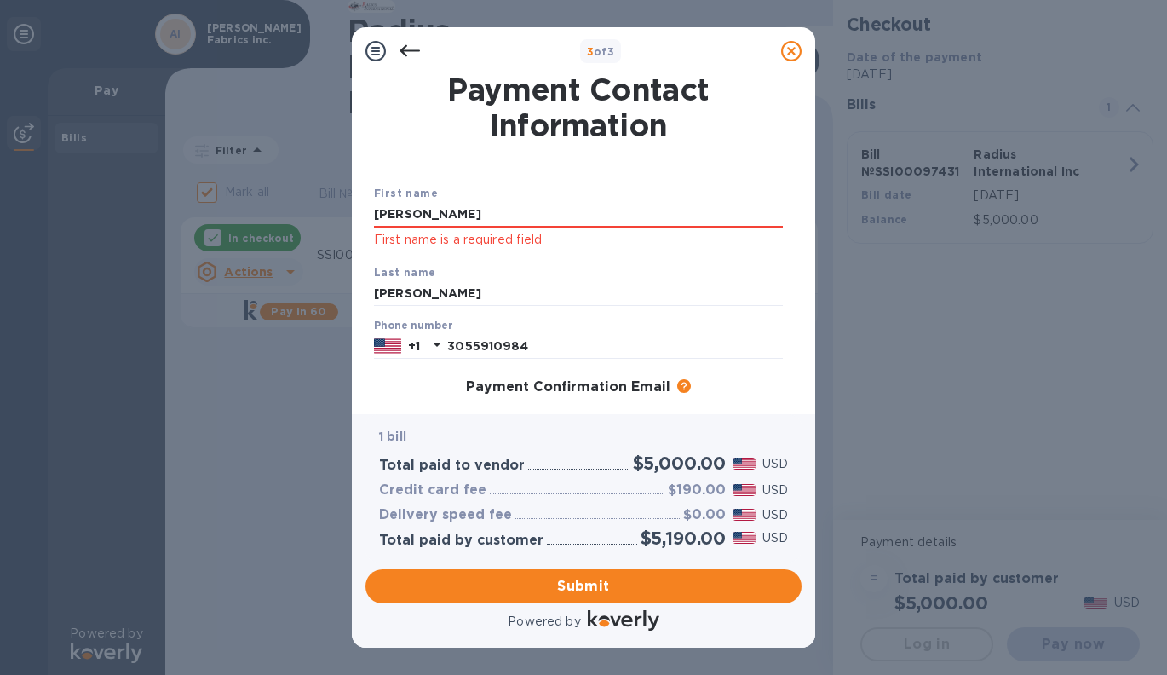
drag, startPoint x: 452, startPoint y: 214, endPoint x: 357, endPoint y: 196, distance: 97.0
click at [357, 196] on div "Payment Contact Information First name [PERSON_NAME] First name is a required f…" at bounding box center [583, 244] width 463 height 339
type input "[PERSON_NAME]"
type input "[EMAIL_ADDRESS][DOMAIN_NAME]"
click at [597, 290] on input "[PERSON_NAME]" at bounding box center [578, 294] width 409 height 26
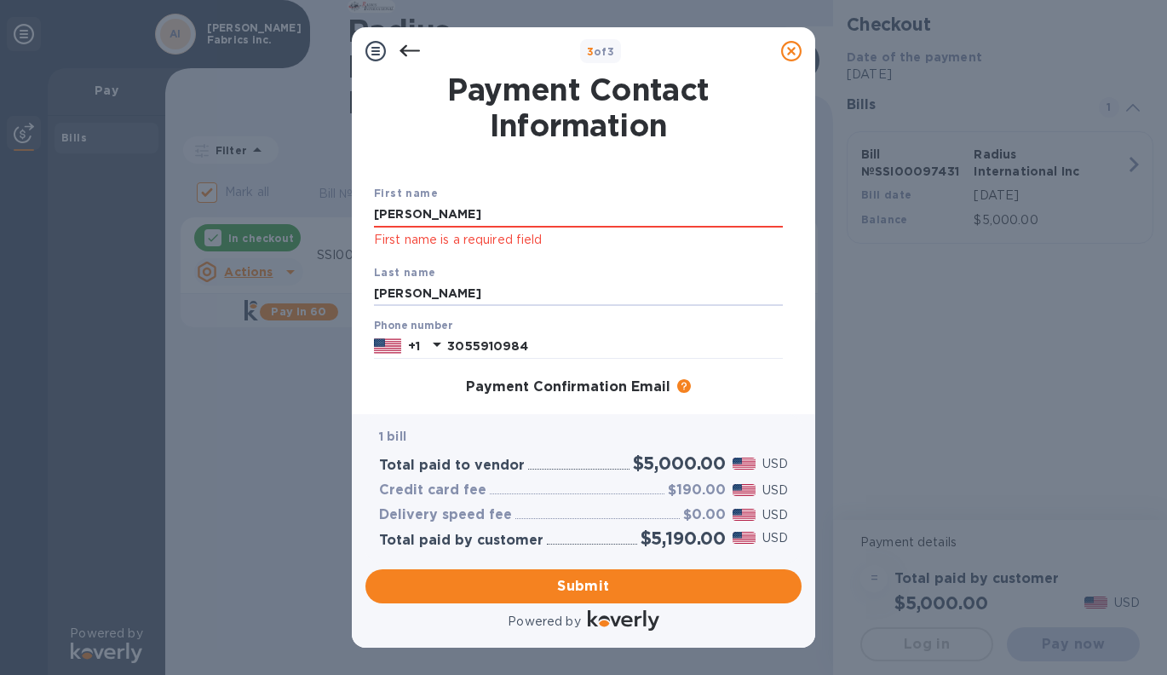
click at [858, 334] on div "3 of 3 Payment Contact Information First name [PERSON_NAME] First name is a req…" at bounding box center [583, 337] width 1167 height 675
drag, startPoint x: 836, startPoint y: 333, endPoint x: 778, endPoint y: 346, distance: 59.3
click at [814, 336] on div "3 of 3 Payment Contact Information First name [PERSON_NAME] First name is a req…" at bounding box center [583, 337] width 1167 height 675
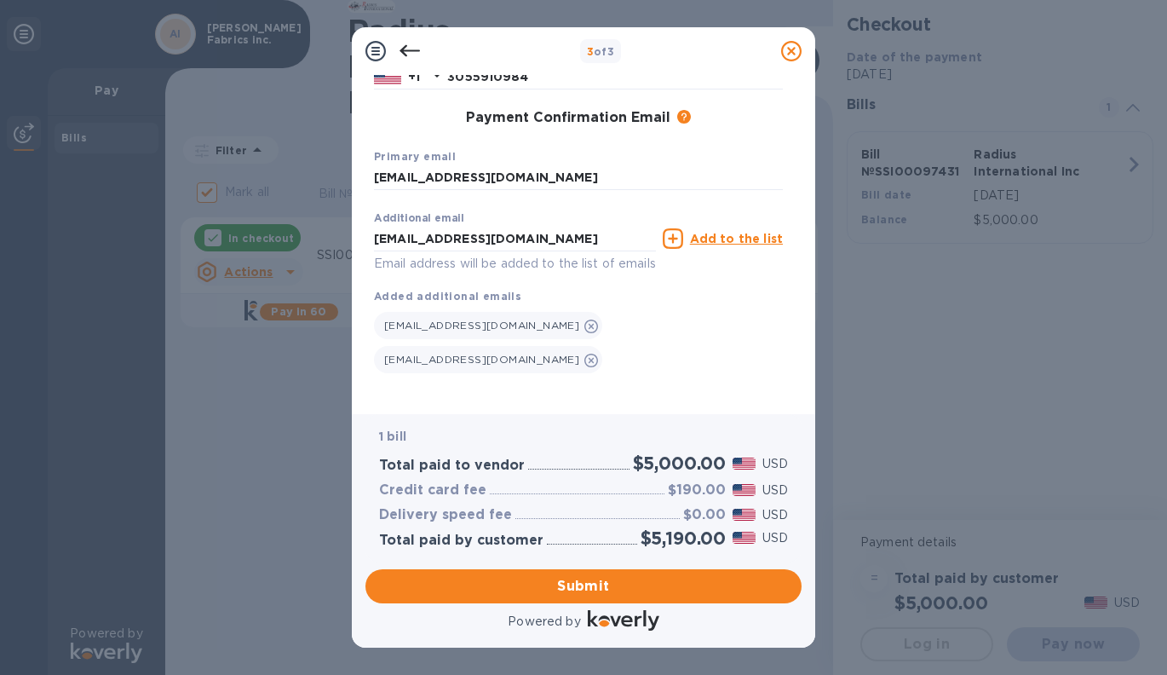
scroll to position [289, 0]
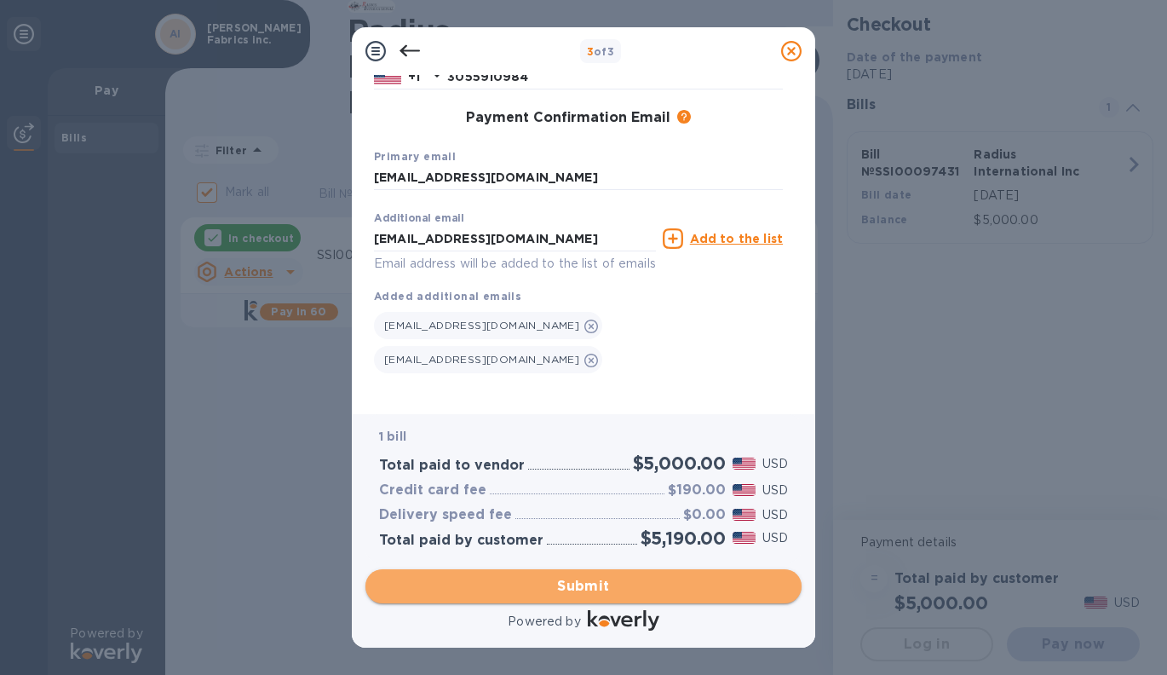
click at [617, 583] on span "Submit" at bounding box center [583, 586] width 409 height 20
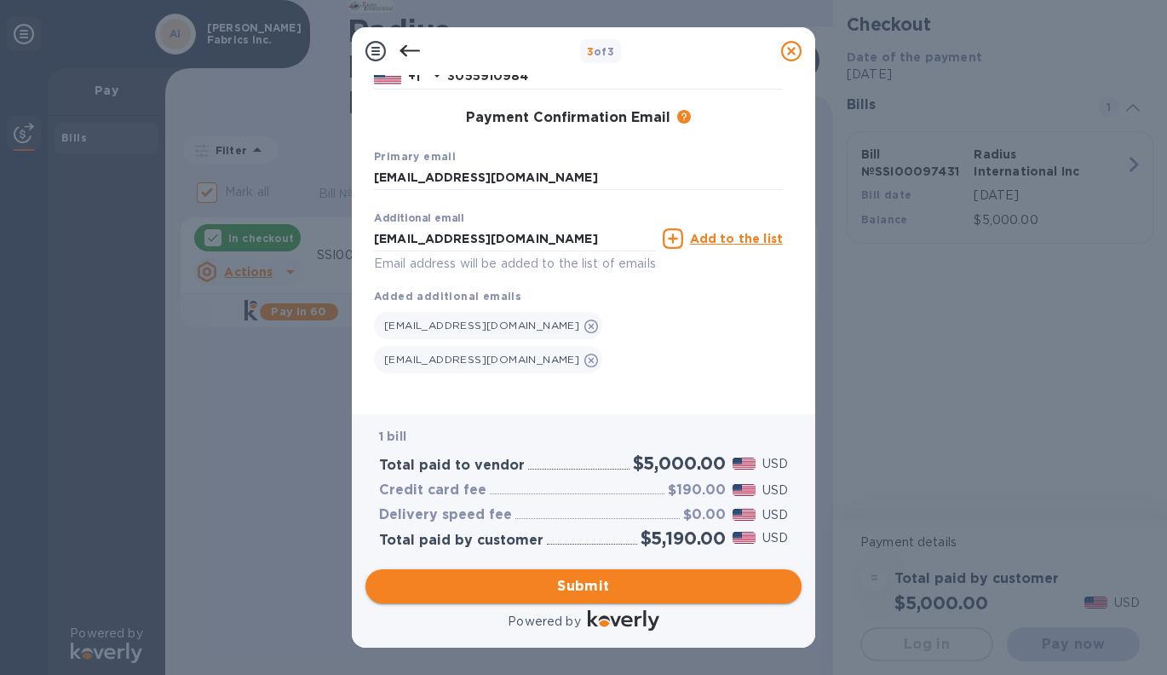
scroll to position [267, 0]
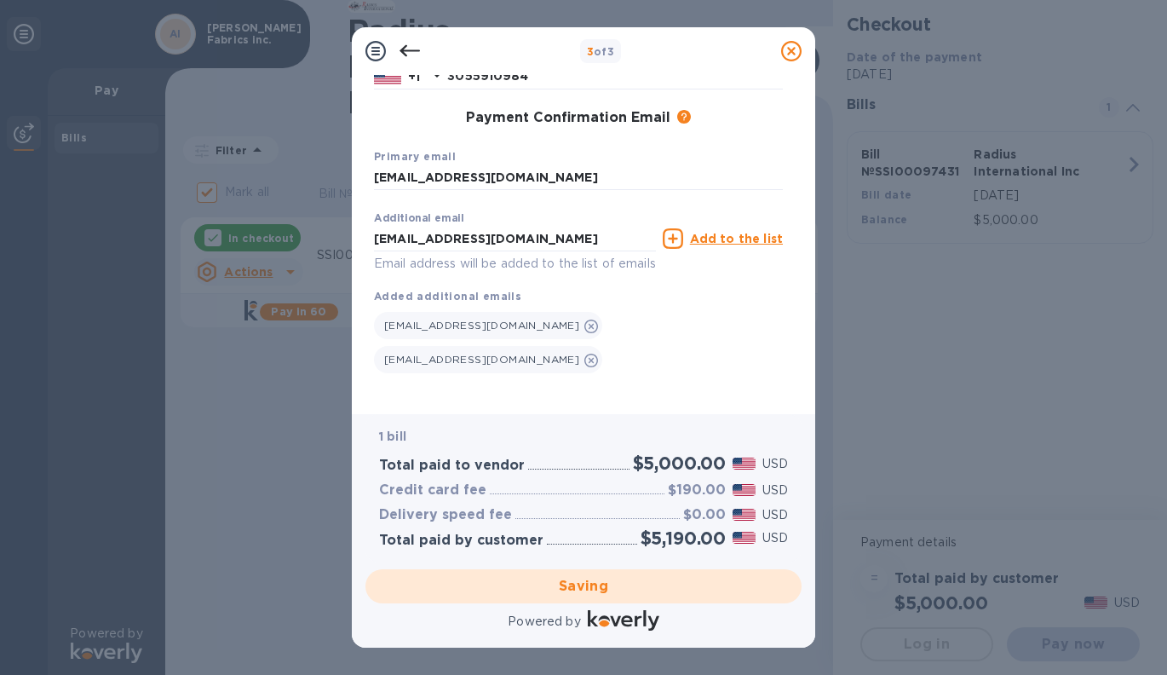
checkbox input "false"
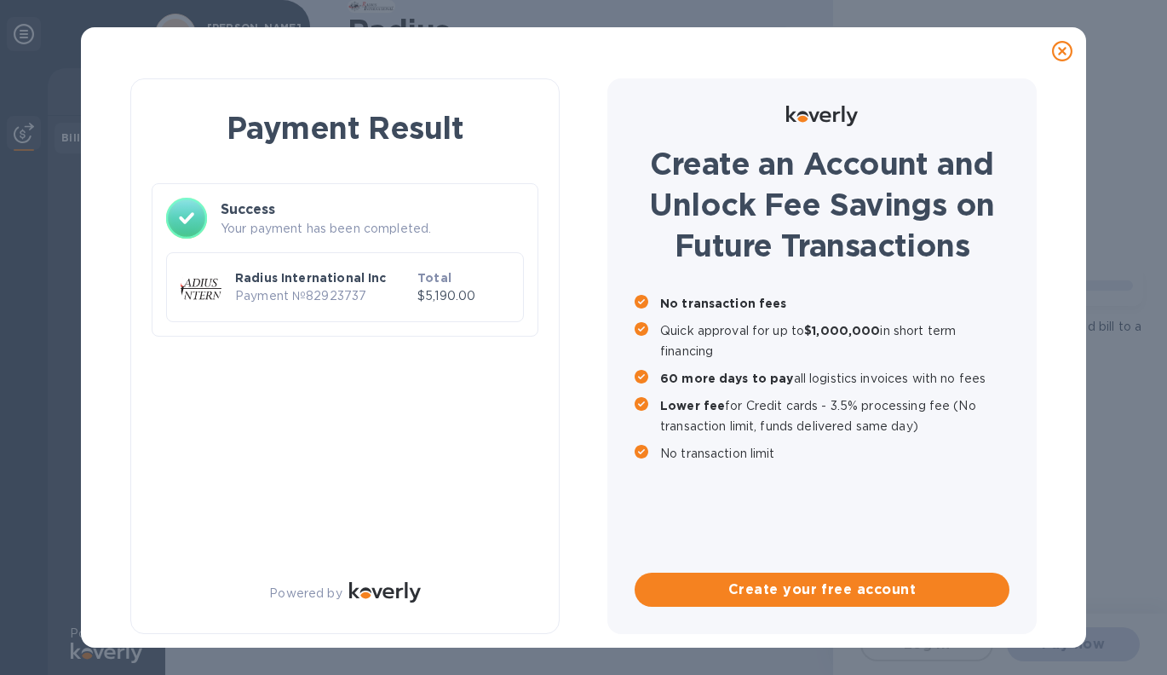
scroll to position [0, 0]
